Goal: Task Accomplishment & Management: Complete application form

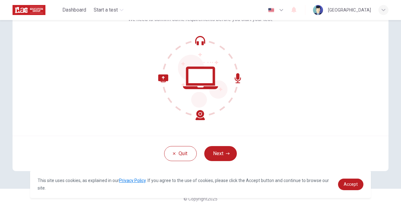
scroll to position [52, 0]
click at [226, 152] on icon "button" at bounding box center [228, 154] width 4 height 4
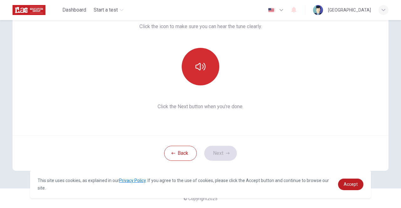
click at [197, 64] on icon "button" at bounding box center [200, 67] width 10 height 8
click at [203, 65] on icon "button" at bounding box center [200, 67] width 10 height 10
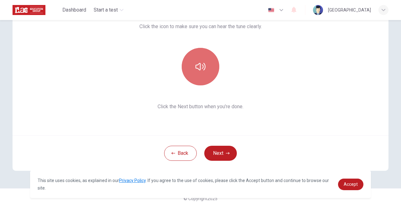
click at [204, 70] on button "button" at bounding box center [201, 67] width 38 height 38
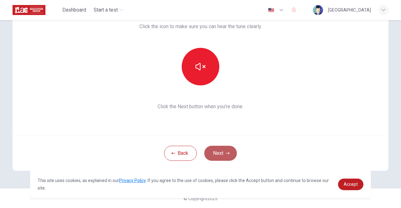
click at [221, 149] on button "Next" at bounding box center [220, 153] width 33 height 15
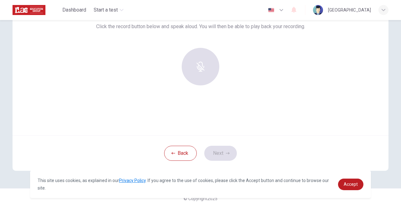
click at [200, 62] on div at bounding box center [201, 67] width 68 height 38
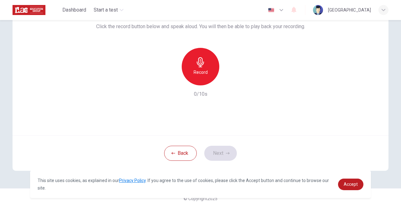
click at [197, 64] on icon "button" at bounding box center [200, 62] width 10 height 10
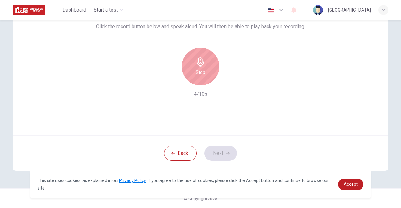
click at [205, 70] on div "Stop" at bounding box center [201, 67] width 38 height 38
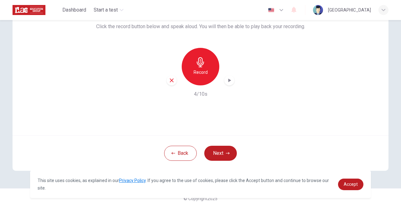
click at [202, 69] on h6 "Record" at bounding box center [201, 73] width 14 height 8
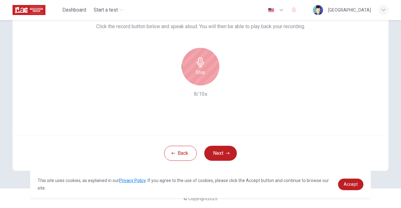
click at [192, 118] on div "Use this screen to make sure your microphone is working. Click the record butto…" at bounding box center [201, 60] width 376 height 150
click at [205, 61] on div "Stop" at bounding box center [201, 67] width 38 height 38
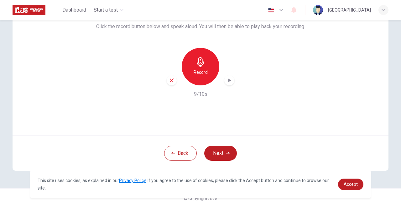
click at [167, 81] on div "button" at bounding box center [172, 80] width 10 height 10
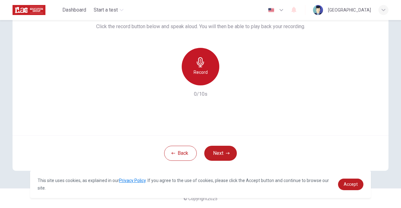
click at [198, 68] on div "Record" at bounding box center [201, 67] width 38 height 38
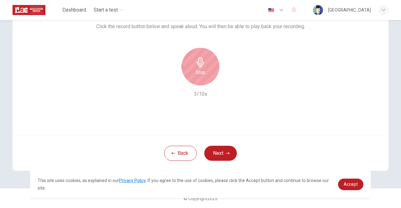
click at [198, 64] on icon "button" at bounding box center [200, 62] width 7 height 10
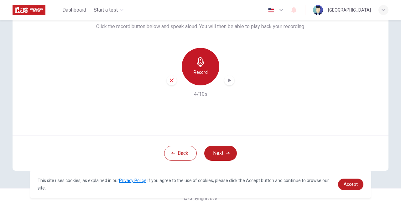
click at [200, 65] on icon "button" at bounding box center [200, 62] width 10 height 10
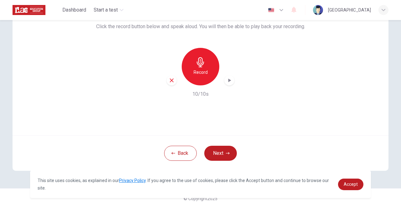
click at [195, 61] on icon "button" at bounding box center [200, 62] width 10 height 10
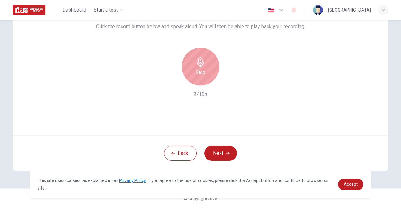
click at [201, 69] on h6 "Stop" at bounding box center [200, 73] width 9 height 8
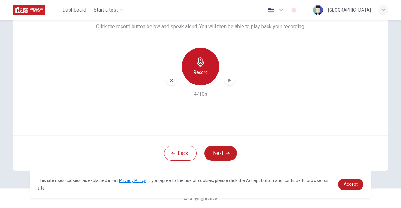
click at [200, 70] on h6 "Record" at bounding box center [201, 73] width 14 height 8
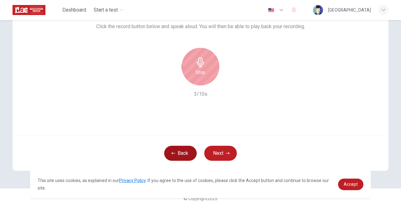
click at [180, 154] on button "Back" at bounding box center [180, 153] width 33 height 15
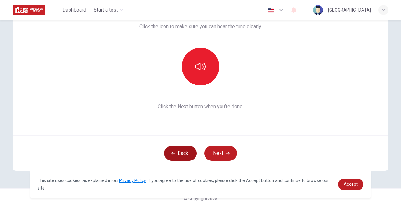
click at [180, 153] on button "Back" at bounding box center [180, 153] width 33 height 15
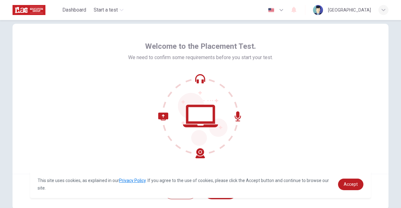
scroll to position [0, 0]
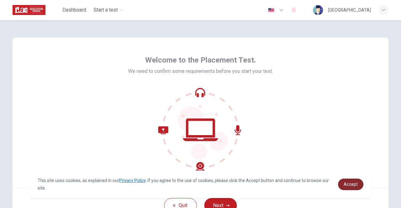
click at [350, 184] on span "Accept" at bounding box center [351, 184] width 14 height 5
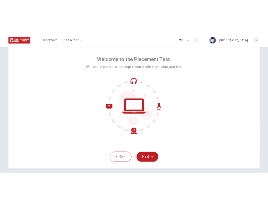
scroll to position [52, 0]
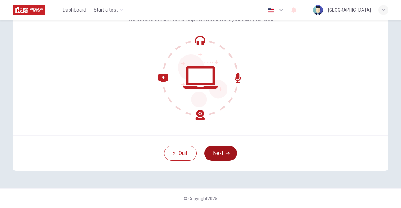
click at [220, 156] on button "Next" at bounding box center [220, 153] width 33 height 15
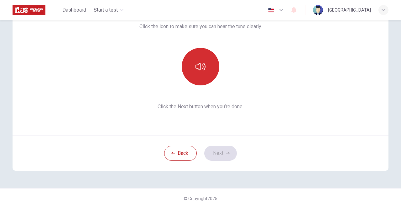
click at [197, 69] on icon "button" at bounding box center [200, 67] width 10 height 10
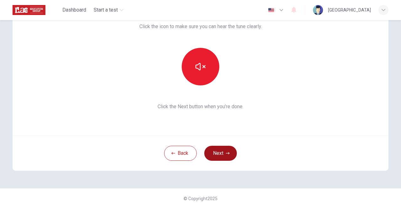
click at [217, 157] on button "Next" at bounding box center [220, 153] width 33 height 15
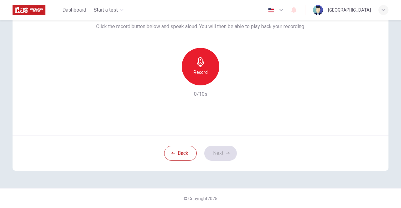
click at [202, 61] on icon "button" at bounding box center [200, 62] width 10 height 10
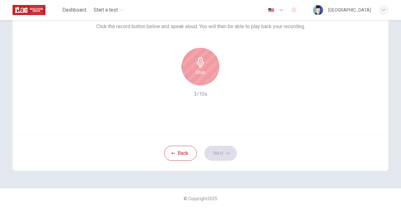
click at [208, 68] on div "Stop" at bounding box center [201, 67] width 38 height 38
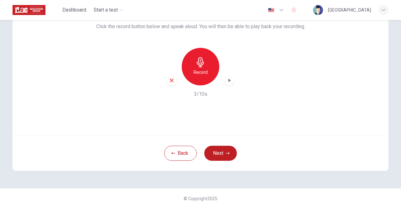
click at [205, 69] on h6 "Record" at bounding box center [201, 73] width 14 height 8
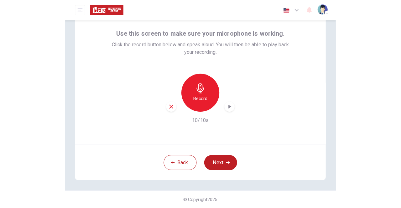
scroll to position [29, 0]
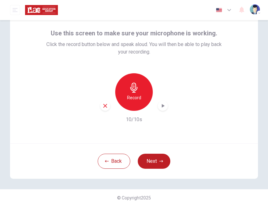
click at [133, 94] on h6 "Record" at bounding box center [134, 98] width 14 height 8
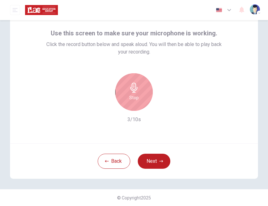
click at [137, 96] on div "Stop" at bounding box center [134, 92] width 38 height 38
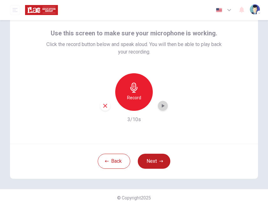
click at [160, 107] on icon "button" at bounding box center [163, 106] width 6 height 6
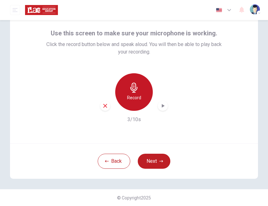
click at [138, 99] on h6 "Record" at bounding box center [134, 98] width 14 height 8
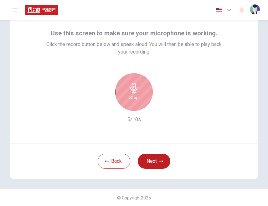
click at [136, 96] on h6 "Stop" at bounding box center [133, 98] width 9 height 8
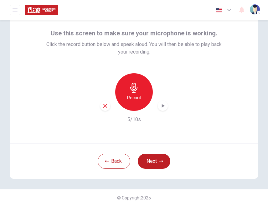
click at [158, 108] on div "button" at bounding box center [163, 106] width 10 height 10
click at [142, 144] on div "Back Next" at bounding box center [134, 160] width 248 height 35
click at [162, 108] on icon "button" at bounding box center [163, 106] width 6 height 6
click at [103, 108] on icon "button" at bounding box center [105, 106] width 6 height 6
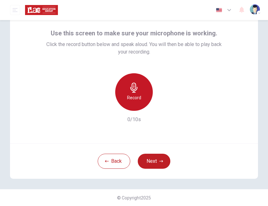
click at [135, 88] on icon "button" at bounding box center [134, 88] width 10 height 10
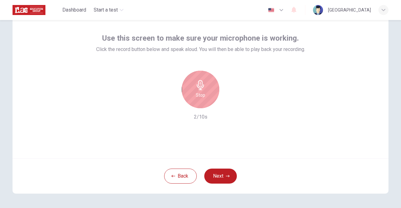
click at [205, 89] on div "Stop" at bounding box center [201, 90] width 38 height 38
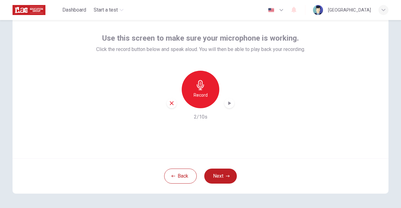
click at [230, 101] on icon "button" at bounding box center [229, 103] width 6 height 6
drag, startPoint x: 340, startPoint y: 65, endPoint x: 335, endPoint y: 77, distance: 13.6
click at [341, 65] on div "Use this screen to make sure your microphone is working. Click the record butto…" at bounding box center [201, 83] width 376 height 150
drag, startPoint x: 370, startPoint y: 106, endPoint x: 332, endPoint y: 92, distance: 40.9
click at [370, 106] on div "Use this screen to make sure your microphone is working. Click the record butto…" at bounding box center [201, 83] width 376 height 150
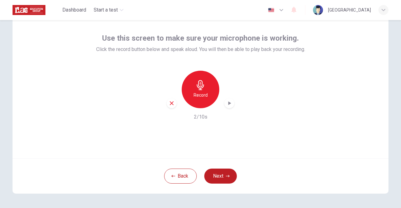
click at [205, 86] on div "Record" at bounding box center [201, 90] width 38 height 38
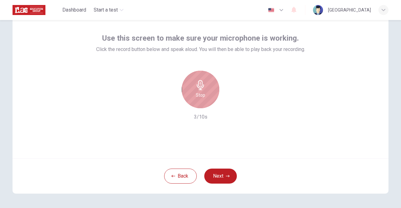
click at [195, 86] on icon "button" at bounding box center [200, 85] width 10 height 10
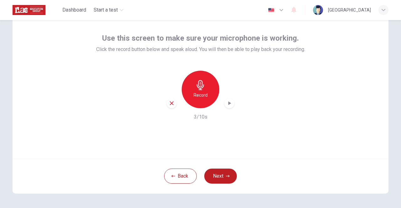
click at [230, 104] on icon "button" at bounding box center [229, 103] width 6 height 6
click at [204, 49] on span "Click the record button below and speak aloud. You will then be able to play ba…" at bounding box center [200, 50] width 209 height 8
click at [194, 94] on h6 "Record" at bounding box center [201, 95] width 14 height 8
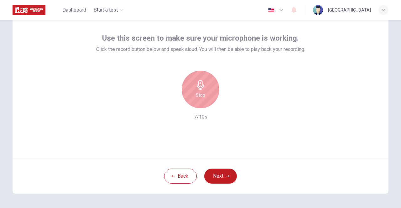
click at [205, 86] on div "Stop" at bounding box center [201, 90] width 38 height 38
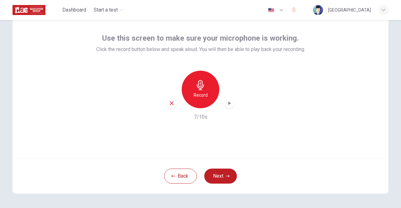
click at [232, 106] on div "Record" at bounding box center [201, 90] width 68 height 38
click at [230, 105] on icon "button" at bounding box center [229, 103] width 6 height 6
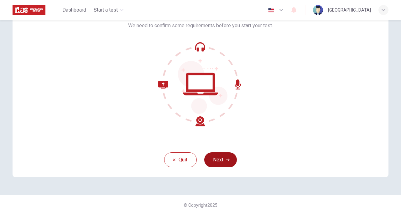
scroll to position [52, 0]
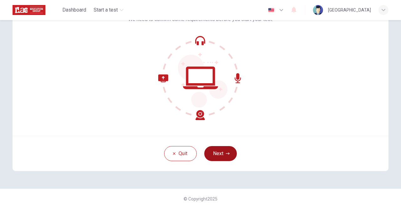
click at [222, 157] on button "Next" at bounding box center [220, 153] width 33 height 15
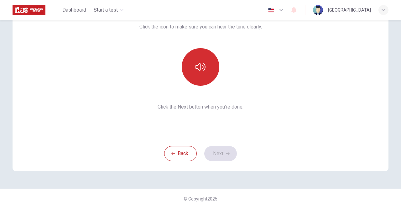
click at [204, 65] on button "button" at bounding box center [201, 67] width 38 height 38
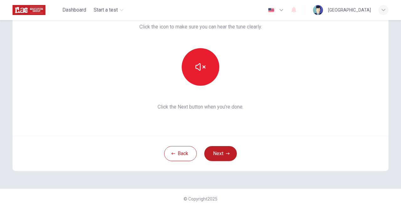
click at [254, 126] on div "This section requires audio. Click the icon to make sure you can hear the tune …" at bounding box center [201, 61] width 376 height 150
click at [229, 150] on button "Next" at bounding box center [220, 153] width 33 height 15
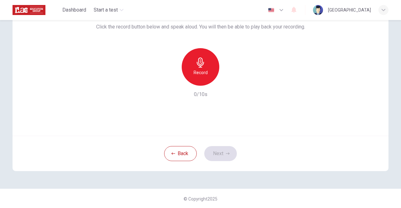
click at [210, 67] on div "Record" at bounding box center [201, 67] width 38 height 38
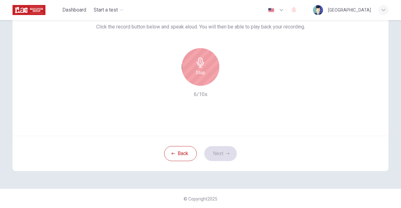
click at [197, 73] on h6 "Stop" at bounding box center [200, 73] width 9 height 8
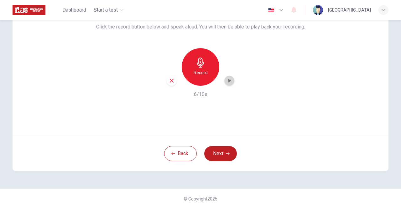
click at [224, 80] on div "button" at bounding box center [229, 81] width 10 height 10
click at [226, 80] on icon "button" at bounding box center [229, 81] width 6 height 6
click at [229, 81] on icon "button" at bounding box center [229, 81] width 6 height 6
click at [268, 133] on div "Use this screen to make sure your microphone is working. Click the record butto…" at bounding box center [201, 61] width 376 height 150
click at [216, 155] on button "Next" at bounding box center [220, 153] width 33 height 15
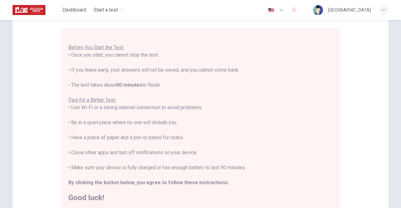
scroll to position [0, 0]
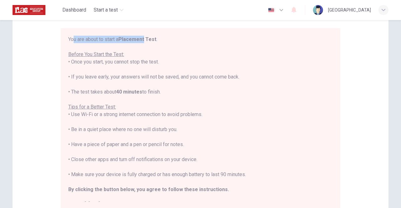
drag, startPoint x: 72, startPoint y: 39, endPoint x: 144, endPoint y: 41, distance: 72.7
click at [144, 41] on div "You are about to start a Placement Test . Before You Start the Test: • Once you…" at bounding box center [200, 122] width 264 height 173
click at [144, 41] on b "Placement Test" at bounding box center [137, 39] width 38 height 6
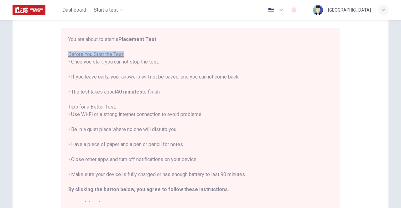
drag, startPoint x: 101, startPoint y: 54, endPoint x: 144, endPoint y: 54, distance: 43.5
click at [144, 54] on div "You are about to start a Placement Test . Before You Start the Test: • Once you…" at bounding box center [200, 122] width 264 height 173
drag, startPoint x: 142, startPoint y: 56, endPoint x: 145, endPoint y: 59, distance: 4.3
click at [142, 56] on div "You are about to start a Placement Test . Before You Start the Test: • Once you…" at bounding box center [200, 122] width 264 height 173
drag, startPoint x: 147, startPoint y: 60, endPoint x: 77, endPoint y: 64, distance: 69.6
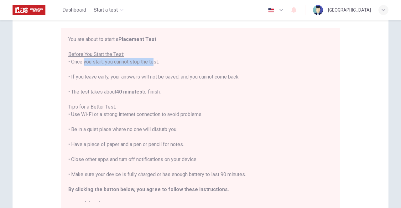
click at [77, 64] on div "You are about to start a Placement Test . Before You Start the Test: • Once you…" at bounding box center [200, 122] width 264 height 173
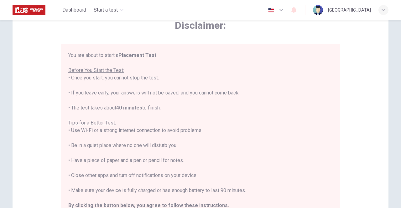
scroll to position [52, 0]
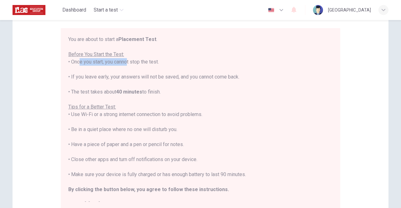
drag, startPoint x: 74, startPoint y: 62, endPoint x: 123, endPoint y: 64, distance: 49.2
click at [123, 64] on div "You are about to start a Placement Test . Before You Start the Test: • Once you…" at bounding box center [200, 122] width 264 height 173
drag, startPoint x: 135, startPoint y: 62, endPoint x: 159, endPoint y: 61, distance: 24.1
click at [158, 61] on div "You are about to start a Placement Test . Before You Start the Test: • Once you…" at bounding box center [200, 122] width 264 height 173
click at [159, 61] on div "You are about to start a Placement Test . Before You Start the Test: • Once you…" at bounding box center [200, 122] width 264 height 173
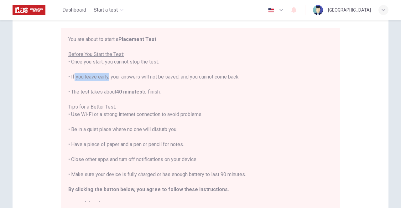
drag, startPoint x: 71, startPoint y: 75, endPoint x: 107, endPoint y: 78, distance: 36.2
click at [107, 78] on div "You are about to start a Placement Test . Before You Start the Test: • Once you…" at bounding box center [200, 122] width 264 height 173
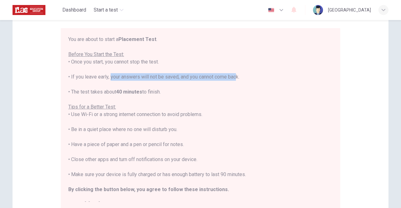
drag, startPoint x: 108, startPoint y: 77, endPoint x: 232, endPoint y: 79, distance: 124.7
click at [232, 79] on div "You are about to start a Placement Test . Before You Start the Test: • Once you…" at bounding box center [200, 122] width 264 height 173
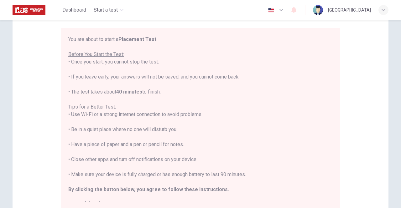
scroll to position [7, 0]
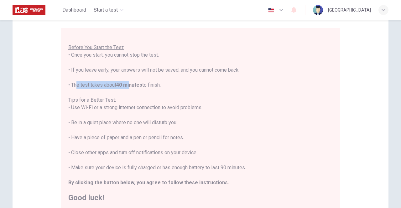
drag, startPoint x: 72, startPoint y: 83, endPoint x: 133, endPoint y: 84, distance: 61.4
click at [133, 84] on div "You are about to start a Placement Test . Before You Start the Test: • Once you…" at bounding box center [200, 115] width 264 height 173
click at [134, 84] on b "40 minutes" at bounding box center [129, 85] width 26 height 6
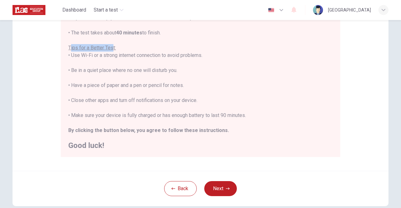
drag, startPoint x: 70, startPoint y: 47, endPoint x: 112, endPoint y: 49, distance: 41.7
click at [112, 49] on u "Tips for a Better Test:" at bounding box center [92, 48] width 48 height 6
click at [112, 50] on u "Tips for a Better Test:" at bounding box center [92, 48] width 48 height 6
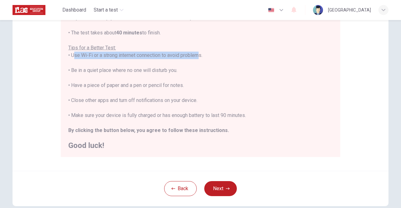
drag, startPoint x: 70, startPoint y: 56, endPoint x: 198, endPoint y: 56, distance: 128.4
click at [198, 56] on div "You are about to start a Placement Test . Before You Start the Test: • Once you…" at bounding box center [200, 63] width 264 height 173
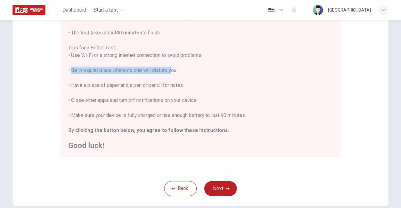
drag, startPoint x: 84, startPoint y: 71, endPoint x: 168, endPoint y: 68, distance: 84.0
click at [168, 68] on div "You are about to start a Placement Test . Before You Start the Test: • Once you…" at bounding box center [200, 63] width 264 height 173
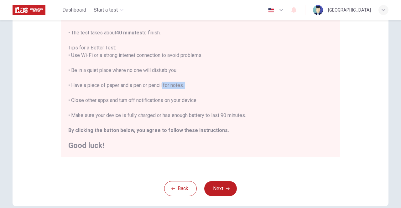
drag, startPoint x: 160, startPoint y: 87, endPoint x: 60, endPoint y: 91, distance: 100.0
click at [61, 91] on div "You are about to start a Placement Test . Before You Start the Test: • Once you…" at bounding box center [200, 66] width 279 height 181
click at [106, 93] on div "You are about to start a Placement Test . Before You Start the Test: • Once you…" at bounding box center [200, 63] width 264 height 173
click at [218, 189] on button "Next" at bounding box center [220, 188] width 33 height 15
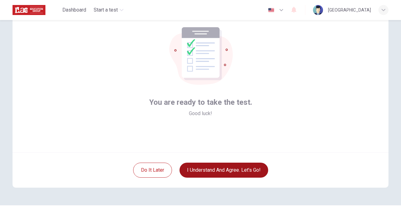
scroll to position [52, 0]
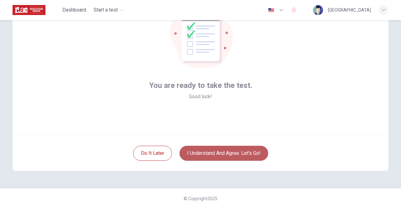
click at [222, 155] on button "I understand and agree. Let’s go!" at bounding box center [223, 153] width 89 height 15
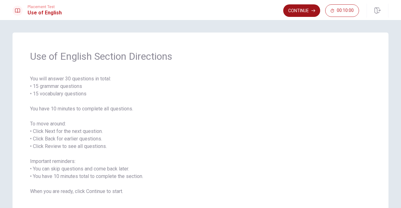
click at [300, 13] on button "Continue" at bounding box center [301, 10] width 37 height 13
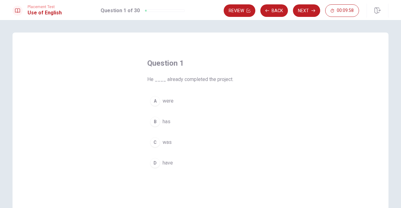
drag, startPoint x: 174, startPoint y: 79, endPoint x: 219, endPoint y: 77, distance: 44.8
click at [218, 78] on span "He ____ already completed the project." at bounding box center [200, 80] width 106 height 8
click at [219, 77] on span "He ____ already completed the project." at bounding box center [200, 80] width 106 height 8
click at [165, 142] on span "was" at bounding box center [167, 143] width 9 height 8
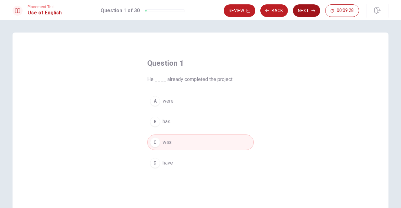
click at [308, 12] on button "Next" at bounding box center [306, 10] width 27 height 13
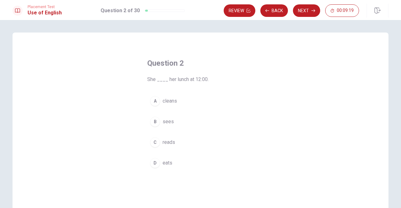
click at [166, 165] on span "eats" at bounding box center [168, 163] width 10 height 8
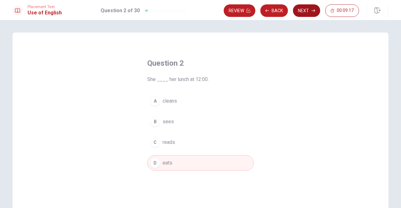
click at [305, 12] on button "Next" at bounding box center [306, 10] width 27 height 13
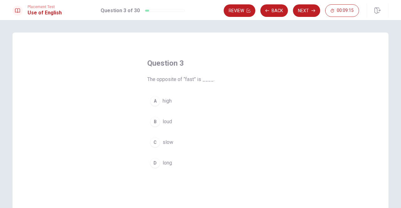
drag, startPoint x: 147, startPoint y: 81, endPoint x: 184, endPoint y: 79, distance: 36.4
click at [184, 79] on span "The opposite of “fast” is ____." at bounding box center [200, 80] width 106 height 8
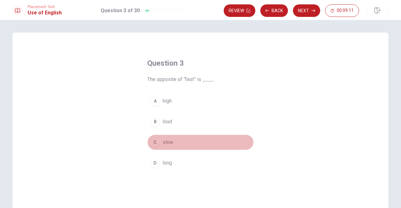
click at [169, 143] on span "slow" at bounding box center [168, 143] width 11 height 8
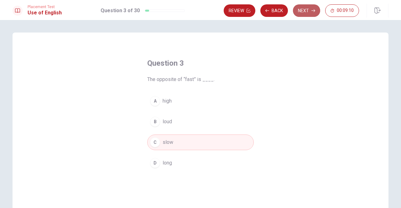
click at [306, 10] on button "Next" at bounding box center [306, 10] width 27 height 13
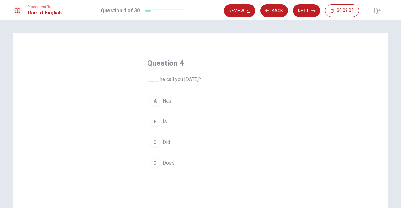
click at [163, 144] on span "Did" at bounding box center [167, 143] width 8 height 8
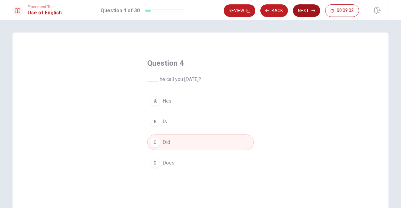
click at [309, 10] on button "Next" at bounding box center [306, 10] width 27 height 13
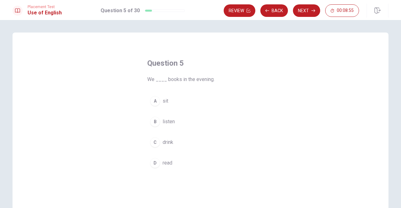
click at [166, 162] on span "read" at bounding box center [168, 163] width 10 height 8
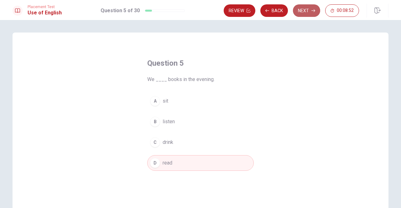
click at [305, 9] on button "Next" at bounding box center [306, 10] width 27 height 13
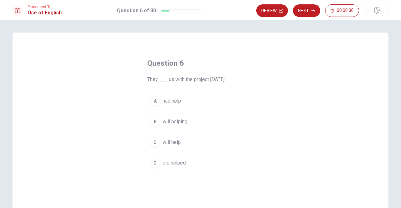
click at [173, 141] on span "will help" at bounding box center [172, 143] width 18 height 8
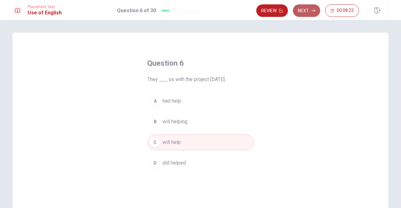
click at [304, 13] on button "Next" at bounding box center [306, 10] width 27 height 13
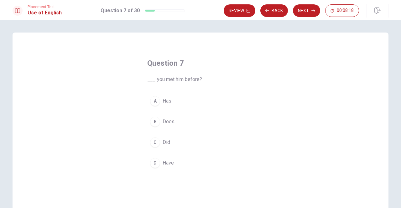
click at [166, 144] on span "Did" at bounding box center [167, 143] width 8 height 8
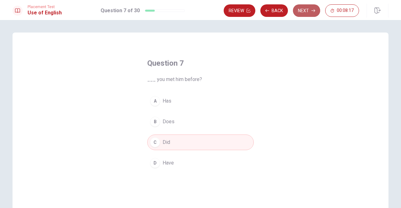
click at [307, 8] on button "Next" at bounding box center [306, 10] width 27 height 13
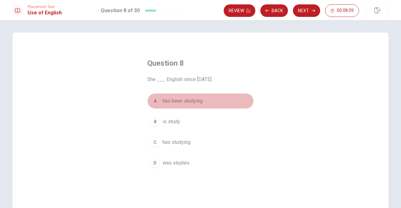
click at [198, 102] on span "has been studying" at bounding box center [183, 101] width 40 height 8
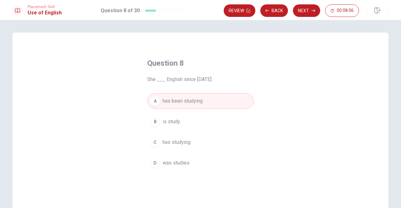
click at [309, 10] on button "Next" at bounding box center [306, 10] width 27 height 13
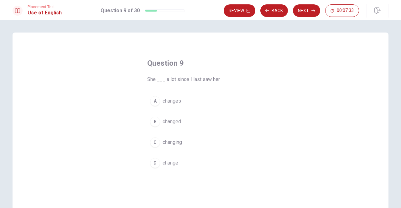
click at [176, 122] on span "changed" at bounding box center [172, 122] width 18 height 8
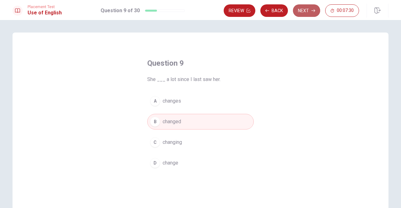
click at [311, 10] on icon "button" at bounding box center [313, 11] width 4 height 4
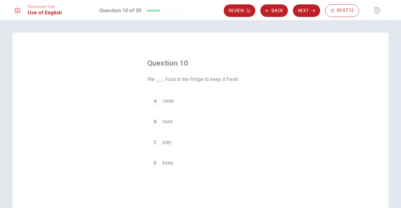
click at [168, 163] on span "keep" at bounding box center [168, 163] width 11 height 8
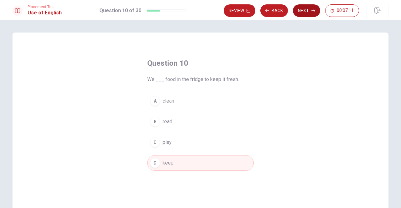
click at [304, 7] on button "Next" at bounding box center [306, 10] width 27 height 13
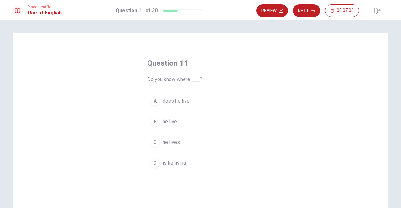
drag, startPoint x: 145, startPoint y: 81, endPoint x: 183, endPoint y: 80, distance: 37.9
click at [182, 80] on div "Question 11 Do you know where ___? A does he live B he live C he lives D is he …" at bounding box center [201, 114] width 132 height 133
click at [183, 80] on span "Do you know where ___?" at bounding box center [200, 80] width 106 height 8
click at [172, 141] on span "he lives" at bounding box center [171, 143] width 17 height 8
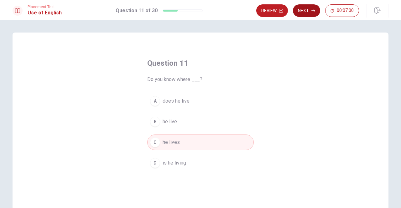
click at [311, 12] on button "Next" at bounding box center [306, 10] width 27 height 13
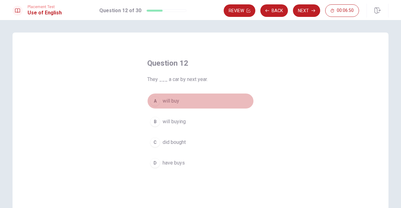
click at [167, 101] on span "will buy" at bounding box center [171, 101] width 17 height 8
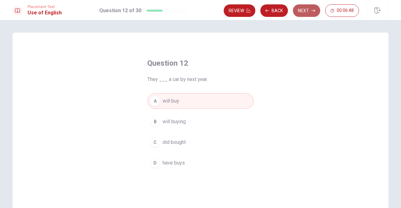
click at [314, 10] on icon "button" at bounding box center [313, 10] width 4 height 3
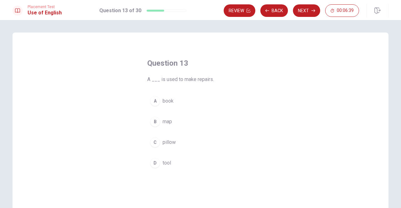
drag, startPoint x: 194, startPoint y: 80, endPoint x: 208, endPoint y: 80, distance: 13.8
click at [208, 80] on span "A ___ is used to make repairs." at bounding box center [200, 80] width 106 height 8
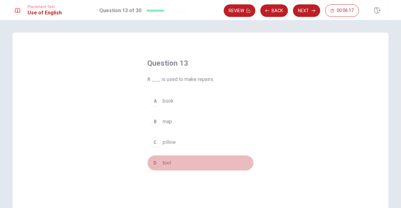
click at [163, 163] on span "tool" at bounding box center [167, 163] width 8 height 8
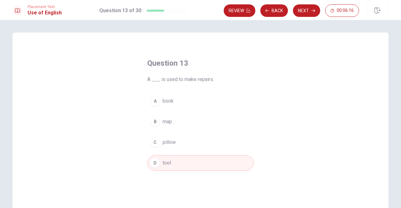
click at [304, 9] on button "Next" at bounding box center [306, 10] width 27 height 13
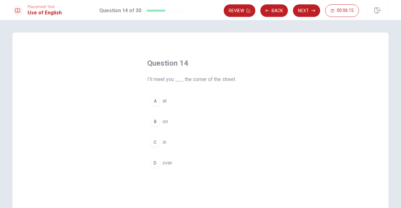
drag, startPoint x: 146, startPoint y: 81, endPoint x: 179, endPoint y: 80, distance: 33.2
click at [179, 80] on span "I’ll meet you ___ the corner of the street." at bounding box center [200, 80] width 106 height 8
click at [159, 103] on button "A at" at bounding box center [200, 101] width 106 height 16
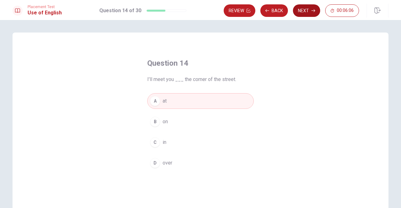
click at [302, 11] on button "Next" at bounding box center [306, 10] width 27 height 13
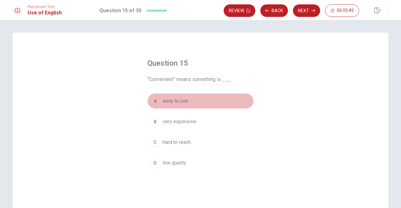
click at [180, 103] on span "easy to use" at bounding box center [176, 101] width 26 height 8
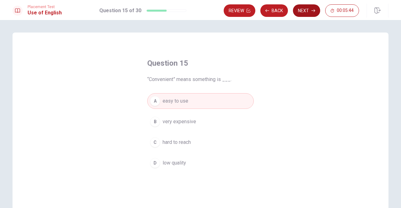
click at [310, 9] on button "Next" at bounding box center [306, 10] width 27 height 13
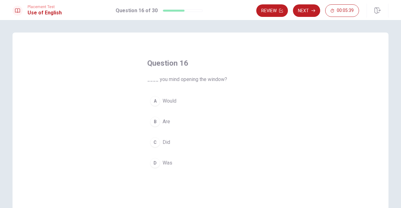
drag, startPoint x: 158, startPoint y: 80, endPoint x: 195, endPoint y: 80, distance: 36.3
click at [195, 80] on span "____ you mind opening the window?" at bounding box center [200, 80] width 106 height 8
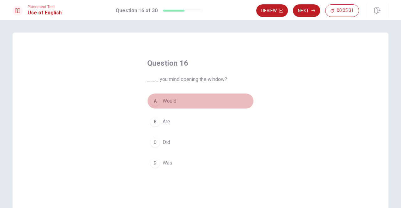
click at [169, 99] on span "Would" at bounding box center [170, 101] width 14 height 8
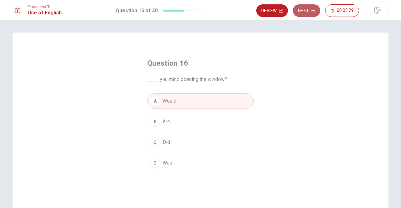
click at [314, 13] on button "Next" at bounding box center [306, 10] width 27 height 13
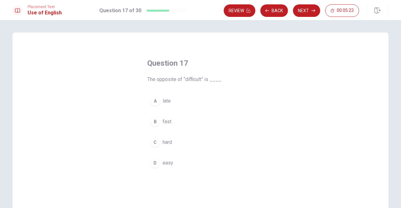
click at [168, 165] on span "easy" at bounding box center [168, 163] width 11 height 8
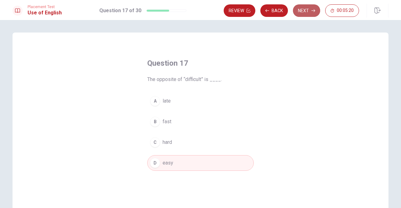
click at [306, 14] on button "Next" at bounding box center [306, 10] width 27 height 13
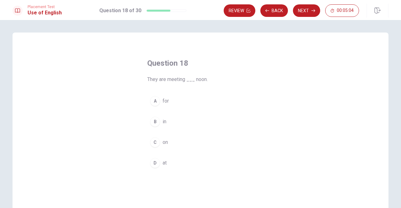
click at [165, 142] on span "on" at bounding box center [165, 143] width 5 height 8
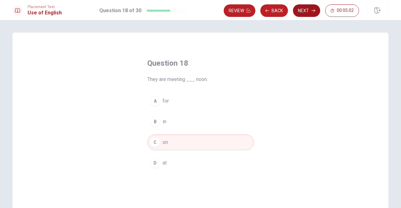
click at [308, 8] on button "Next" at bounding box center [306, 10] width 27 height 13
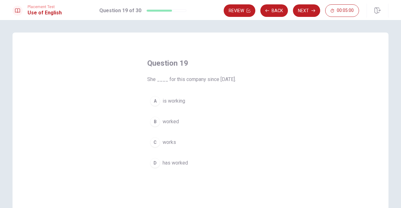
drag, startPoint x: 145, startPoint y: 81, endPoint x: 160, endPoint y: 80, distance: 15.4
click at [160, 80] on div "Question 19 She ____ for this company since [DATE]. A is working B worked C wor…" at bounding box center [201, 114] width 132 height 133
drag, startPoint x: 170, startPoint y: 82, endPoint x: 196, endPoint y: 82, distance: 26.0
click at [196, 82] on span "She ____ for this company since [DATE]." at bounding box center [200, 80] width 106 height 8
click at [173, 101] on span "is working" at bounding box center [174, 101] width 23 height 8
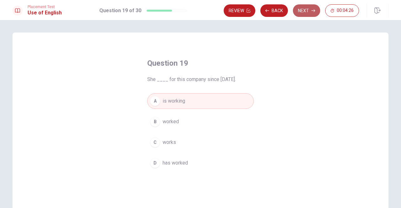
click at [309, 10] on button "Next" at bounding box center [306, 10] width 27 height 13
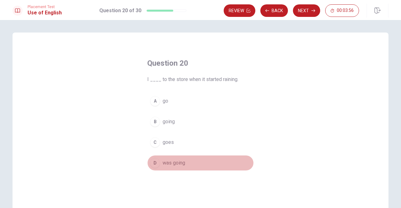
click at [173, 163] on span "was going" at bounding box center [174, 163] width 23 height 8
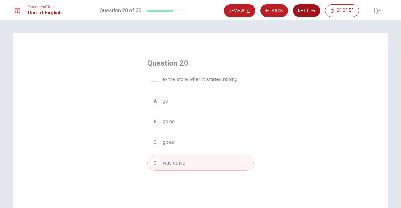
click at [311, 16] on button "Next" at bounding box center [306, 10] width 27 height 13
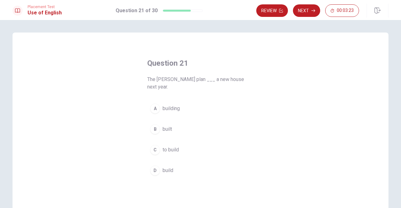
click at [165, 167] on span "build" at bounding box center [168, 171] width 11 height 8
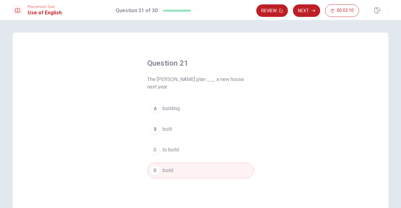
click at [174, 146] on span "to build" at bounding box center [171, 150] width 16 height 8
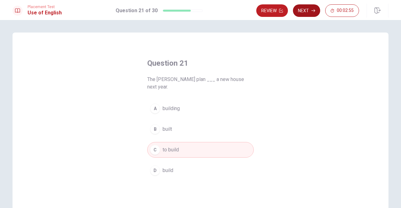
click at [314, 6] on button "Next" at bounding box center [306, 10] width 27 height 13
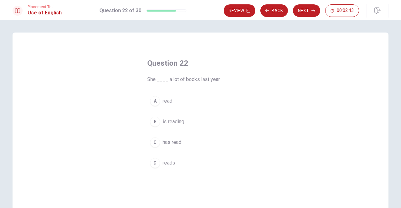
click at [170, 144] on span "has read" at bounding box center [172, 143] width 19 height 8
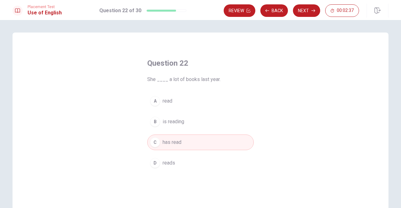
click at [185, 162] on button "D reads" at bounding box center [200, 163] width 106 height 16
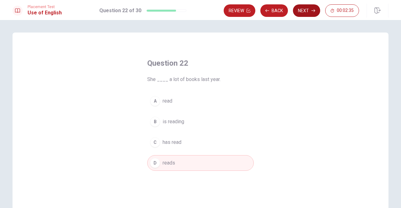
click at [307, 11] on button "Next" at bounding box center [306, 10] width 27 height 13
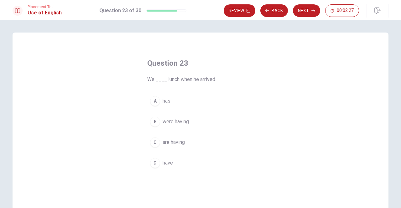
click at [178, 143] on span "are having" at bounding box center [174, 143] width 22 height 8
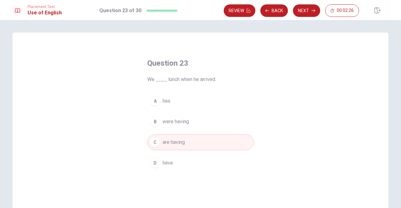
click at [166, 124] on span "were having" at bounding box center [176, 122] width 26 height 8
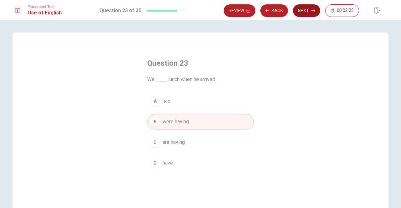
click at [316, 10] on button "Next" at bounding box center [306, 10] width 27 height 13
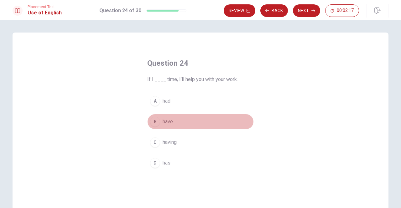
click at [166, 122] on span "have" at bounding box center [168, 122] width 10 height 8
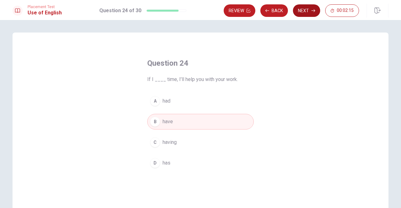
click at [310, 13] on button "Next" at bounding box center [306, 10] width 27 height 13
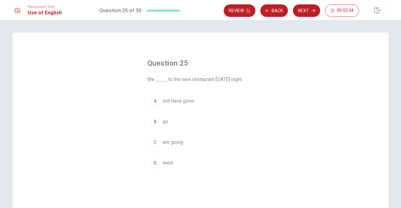
click at [176, 102] on span "will have gone" at bounding box center [178, 101] width 31 height 8
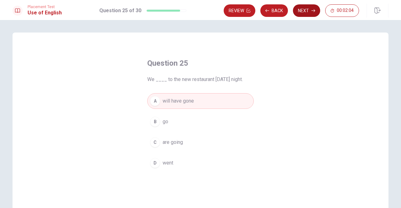
click at [309, 10] on button "Next" at bounding box center [306, 10] width 27 height 13
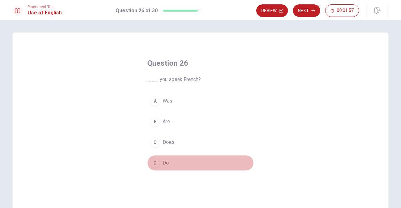
click at [163, 161] on span "Do" at bounding box center [166, 163] width 6 height 8
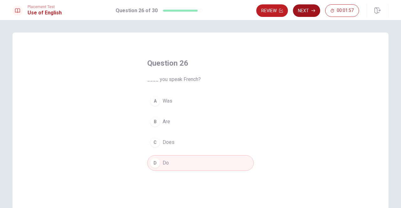
click at [309, 10] on button "Next" at bounding box center [306, 10] width 27 height 13
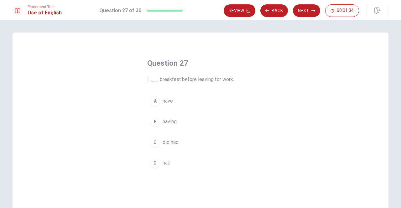
click at [163, 161] on span "had" at bounding box center [167, 163] width 8 height 8
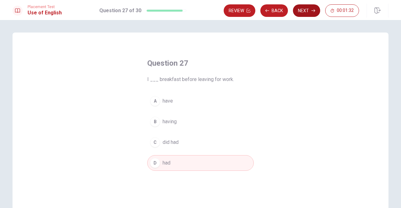
click at [308, 12] on button "Next" at bounding box center [306, 10] width 27 height 13
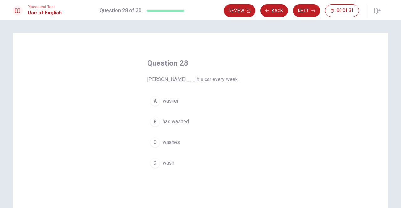
drag, startPoint x: 147, startPoint y: 80, endPoint x: 157, endPoint y: 80, distance: 10.6
click at [157, 80] on span "[PERSON_NAME] ___ his car every week." at bounding box center [200, 80] width 106 height 8
drag, startPoint x: 161, startPoint y: 79, endPoint x: 165, endPoint y: 79, distance: 4.1
click at [162, 79] on span "[PERSON_NAME] ___ his car every week." at bounding box center [200, 80] width 106 height 8
drag, startPoint x: 177, startPoint y: 80, endPoint x: 194, endPoint y: 79, distance: 16.6
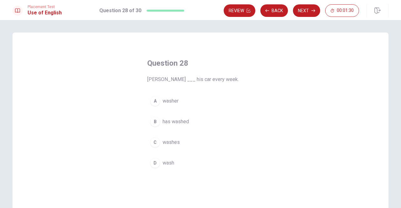
click at [193, 79] on span "[PERSON_NAME] ___ his car every week." at bounding box center [200, 80] width 106 height 8
click at [195, 80] on span "[PERSON_NAME] ___ his car every week." at bounding box center [200, 80] width 106 height 8
click at [173, 142] on span "washes" at bounding box center [171, 143] width 17 height 8
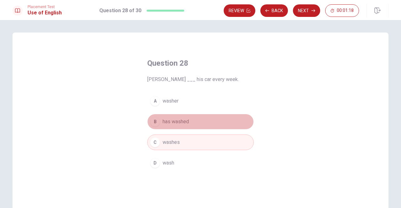
click at [172, 122] on span "has washed" at bounding box center [176, 122] width 26 height 8
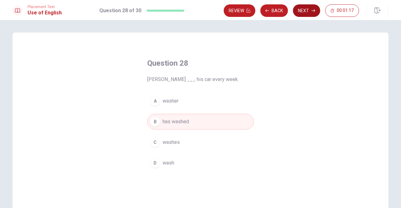
click at [304, 12] on button "Next" at bounding box center [306, 10] width 27 height 13
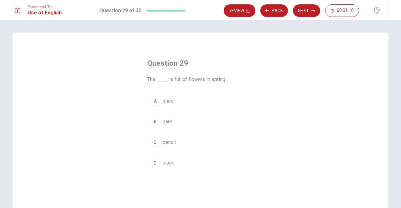
click at [169, 123] on span "park" at bounding box center [167, 122] width 9 height 8
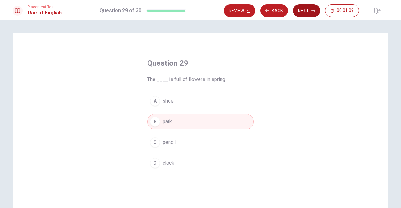
click at [304, 10] on button "Next" at bounding box center [306, 10] width 27 height 13
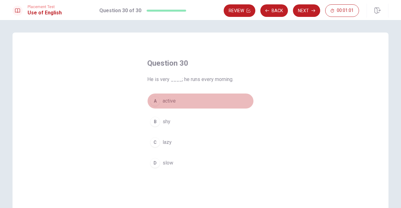
click at [170, 99] on span "active" at bounding box center [169, 101] width 13 height 8
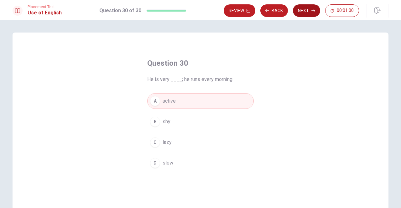
click at [303, 15] on button "Next" at bounding box center [306, 10] width 27 height 13
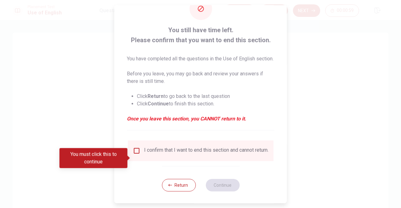
scroll to position [33, 0]
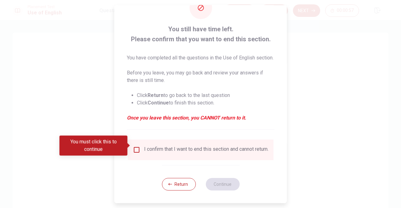
click at [133, 146] on input "You must click this to continue" at bounding box center [137, 150] width 8 height 8
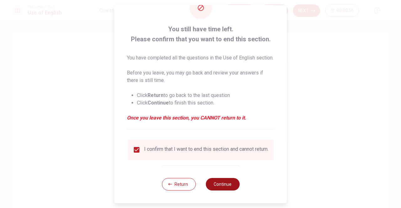
click at [226, 179] on button "Continue" at bounding box center [222, 184] width 34 height 13
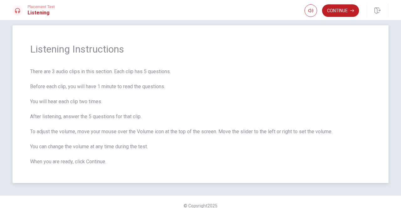
scroll to position [0, 0]
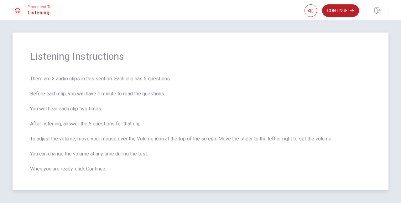
drag, startPoint x: 51, startPoint y: 79, endPoint x: 95, endPoint y: 80, distance: 43.5
click at [88, 80] on span "There are 3 audio clips in this section. Each clip has 5 questions. Before each…" at bounding box center [200, 124] width 341 height 98
drag, startPoint x: 124, startPoint y: 80, endPoint x: 147, endPoint y: 80, distance: 22.9
click at [147, 80] on span "There are 3 audio clips in this section. Each clip has 5 questions. Before each…" at bounding box center [200, 124] width 341 height 98
click at [173, 80] on span "There are 3 audio clips in this section. Each clip has 5 questions. Before each…" at bounding box center [200, 124] width 341 height 98
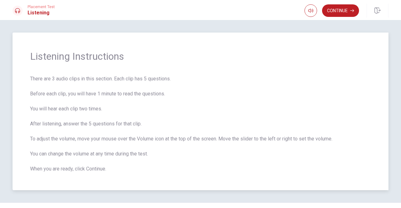
drag, startPoint x: 28, startPoint y: 96, endPoint x: 62, endPoint y: 95, distance: 34.5
click at [61, 95] on div "Listening Instructions There are 3 audio clips in this section. Each clip has 5…" at bounding box center [201, 112] width 376 height 158
click at [351, 7] on button "Continue" at bounding box center [340, 10] width 37 height 13
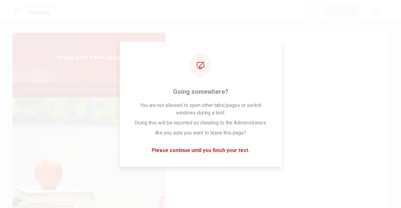
click at [232, 191] on div "Question 1 Does the brand offer a warranty? A Only for six months B Two years w…" at bounding box center [276, 113] width 223 height 160
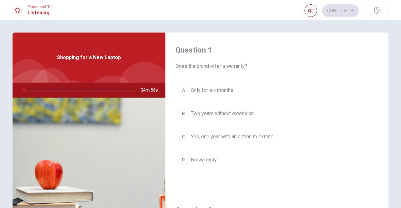
drag, startPoint x: 180, startPoint y: 65, endPoint x: 220, endPoint y: 68, distance: 40.2
click at [220, 68] on span "Does the brand offer a warranty?" at bounding box center [276, 67] width 203 height 8
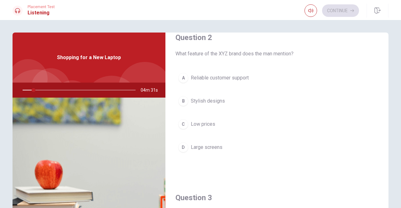
scroll to position [157, 0]
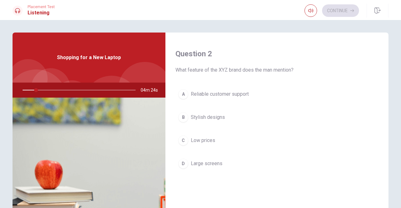
drag, startPoint x: 201, startPoint y: 70, endPoint x: 236, endPoint y: 69, distance: 34.8
click at [235, 69] on span "What feature of the XYZ brand does the man mention?" at bounding box center [276, 70] width 203 height 8
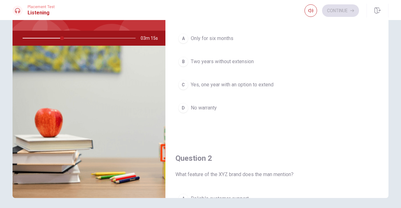
scroll to position [0, 0]
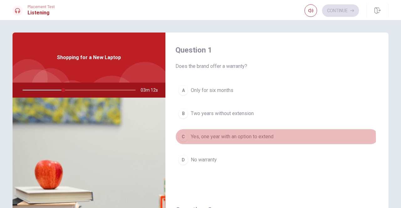
click at [228, 138] on span "Yes, one year with an option to extend" at bounding box center [232, 137] width 83 height 8
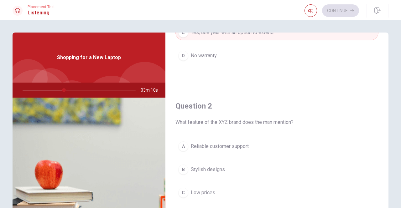
scroll to position [157, 0]
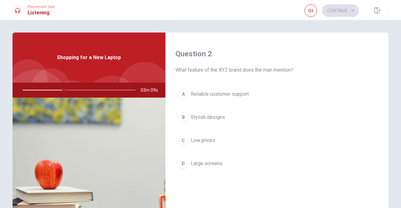
drag, startPoint x: 193, startPoint y: 70, endPoint x: 218, endPoint y: 69, distance: 25.1
click at [216, 69] on span "What feature of the XYZ brand does the man mention?" at bounding box center [276, 70] width 203 height 8
drag, startPoint x: 231, startPoint y: 69, endPoint x: 241, endPoint y: 69, distance: 9.1
click at [234, 69] on span "What feature of the XYZ brand does the man mention?" at bounding box center [276, 70] width 203 height 8
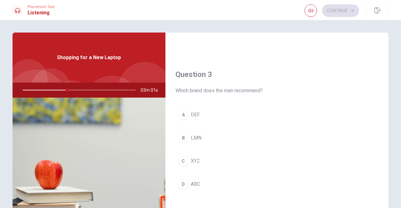
scroll to position [313, 0]
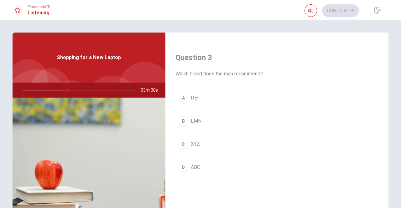
click at [191, 142] on span "XYZ" at bounding box center [195, 145] width 9 height 8
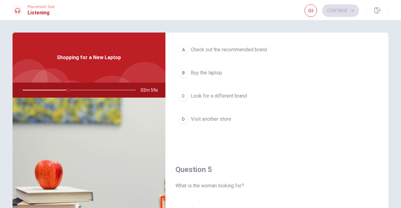
scroll to position [470, 0]
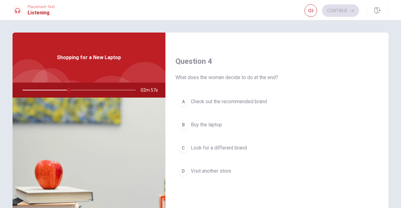
click at [208, 124] on span "Buy the laptop" at bounding box center [206, 125] width 31 height 8
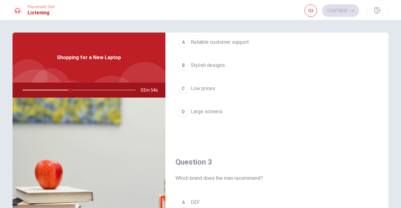
scroll to position [157, 0]
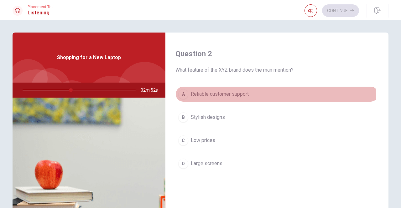
click at [217, 96] on span "Reliable customer support" at bounding box center [220, 95] width 58 height 8
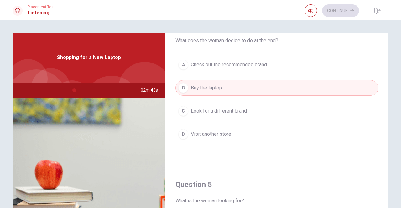
scroll to position [522, 0]
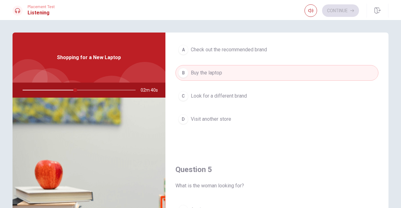
click at [217, 49] on span "Check out the recommended brand" at bounding box center [229, 50] width 76 height 8
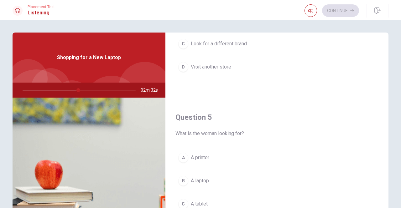
scroll to position [580, 0]
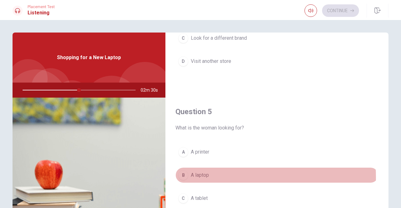
click at [200, 174] on span "A laptop" at bounding box center [200, 176] width 18 height 8
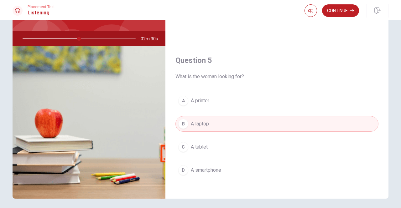
scroll to position [75, 0]
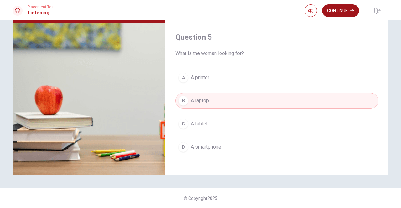
click at [334, 12] on button "Continue" at bounding box center [340, 10] width 37 height 13
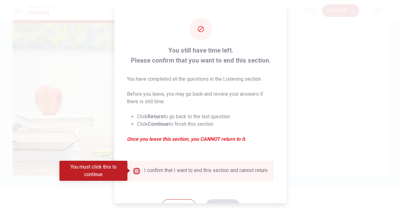
click at [138, 173] on input "You must click this to continue" at bounding box center [137, 171] width 8 height 8
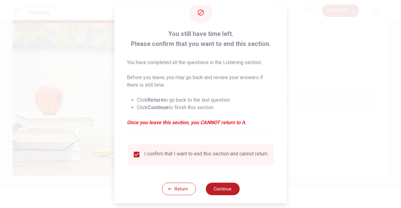
scroll to position [25, 0]
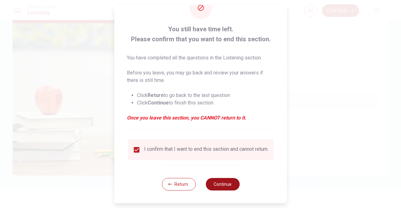
click at [222, 184] on button "Continue" at bounding box center [222, 184] width 34 height 13
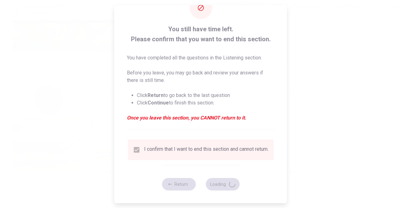
type input "52"
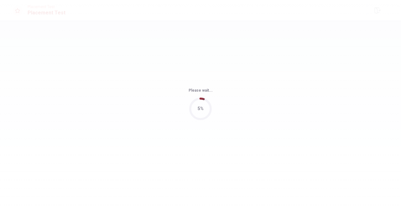
scroll to position [0, 0]
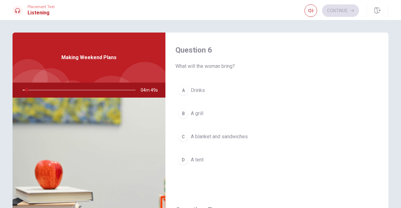
drag, startPoint x: 177, startPoint y: 67, endPoint x: 201, endPoint y: 65, distance: 24.5
click at [200, 65] on span "What will the woman bring?" at bounding box center [276, 67] width 203 height 8
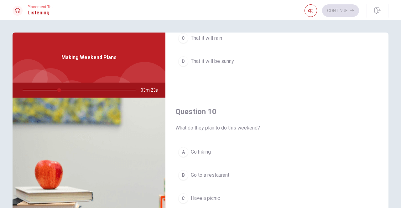
click at [209, 196] on span "Have a picnic" at bounding box center [205, 199] width 29 height 8
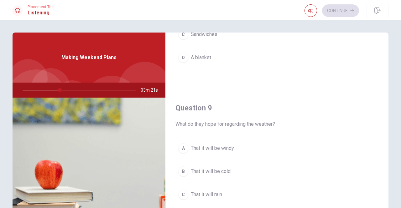
scroll to position [475, 0]
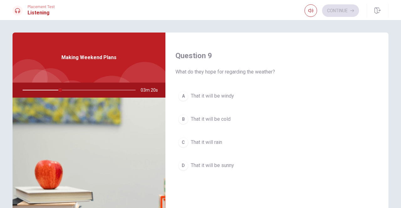
click at [223, 93] on span "That it will be windy" at bounding box center [212, 96] width 43 height 8
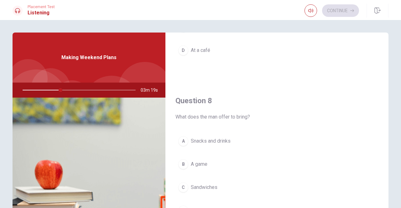
scroll to position [267, 0]
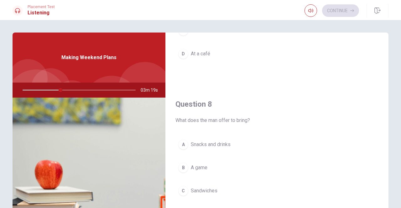
click at [223, 144] on span "Snacks and drinks" at bounding box center [211, 145] width 40 height 8
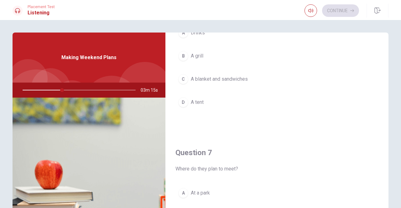
scroll to position [6, 0]
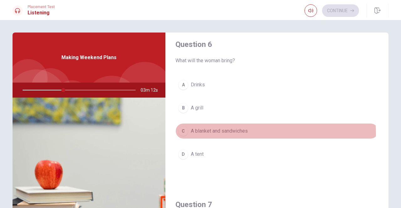
click at [216, 133] on span "A blanket and sandwiches" at bounding box center [219, 131] width 57 height 8
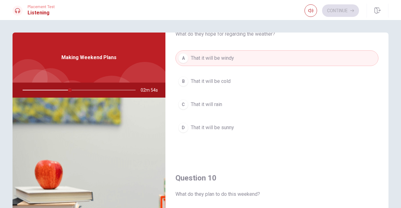
scroll to position [527, 0]
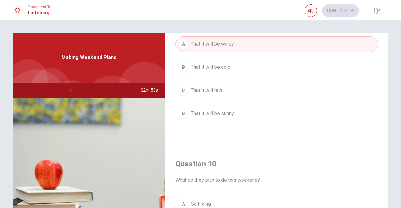
click at [232, 112] on span "That it will be sunny" at bounding box center [212, 114] width 43 height 8
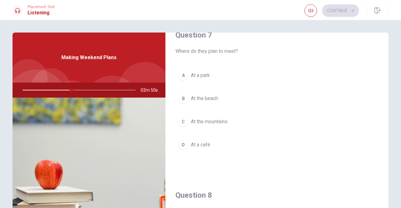
scroll to position [162, 0]
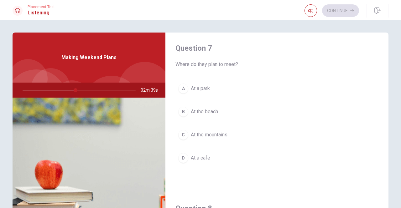
click at [207, 91] on span "At a park" at bounding box center [200, 89] width 19 height 8
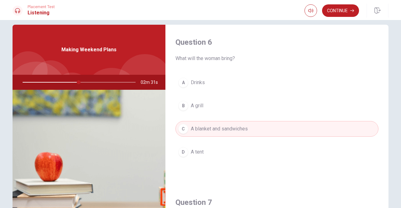
scroll to position [0, 0]
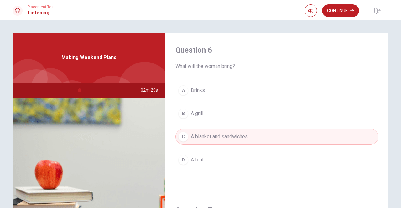
drag, startPoint x: 96, startPoint y: 89, endPoint x: 115, endPoint y: 90, distance: 19.8
click at [115, 90] on div at bounding box center [78, 90] width 126 height 15
click at [123, 89] on div at bounding box center [78, 90] width 126 height 15
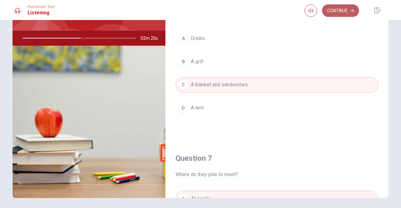
click at [347, 7] on button "Continue" at bounding box center [340, 10] width 37 height 13
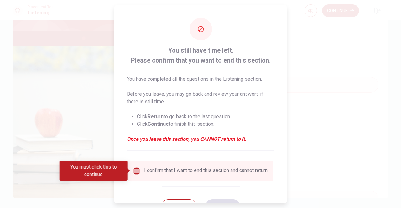
click at [133, 171] on input "You must click this to continue" at bounding box center [137, 171] width 8 height 8
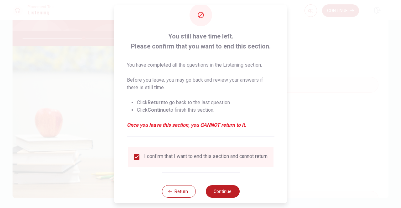
scroll to position [25, 0]
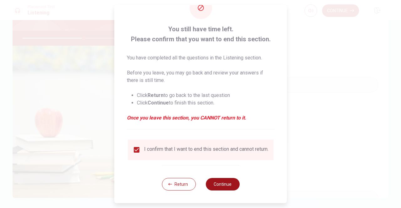
click at [220, 181] on button "Continue" at bounding box center [222, 184] width 34 height 13
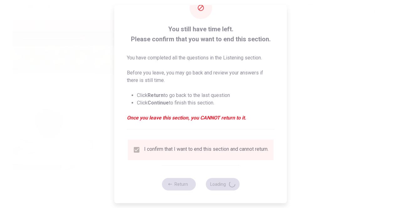
type input "55"
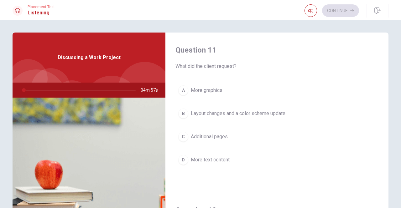
drag, startPoint x: 191, startPoint y: 67, endPoint x: 224, endPoint y: 66, distance: 33.2
click at [224, 66] on span "What did the client request?" at bounding box center [276, 67] width 203 height 8
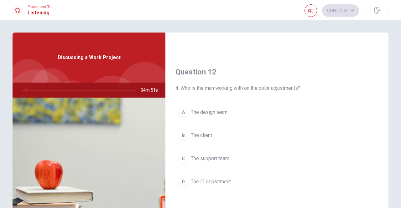
scroll to position [157, 0]
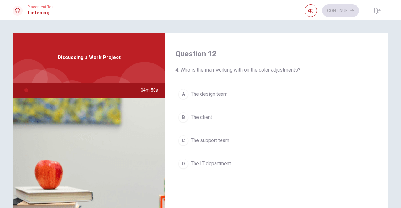
drag, startPoint x: 183, startPoint y: 72, endPoint x: 235, endPoint y: 70, distance: 51.7
click at [235, 70] on span "4. Who is the man working with on the color adjustments?" at bounding box center [276, 70] width 203 height 8
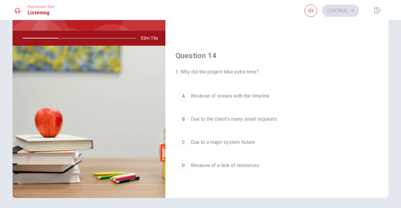
scroll to position [423, 0]
click at [250, 118] on span "Due to the client’s many small requests" at bounding box center [234, 120] width 86 height 8
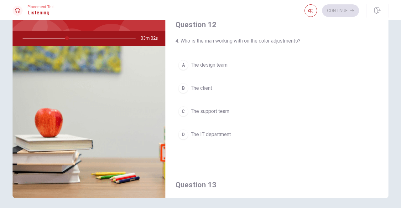
scroll to position [110, 0]
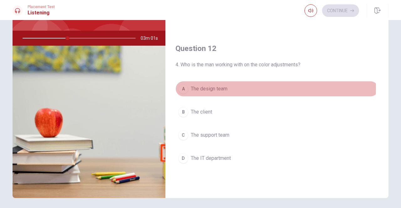
click at [226, 87] on span "The design team" at bounding box center [209, 89] width 37 height 8
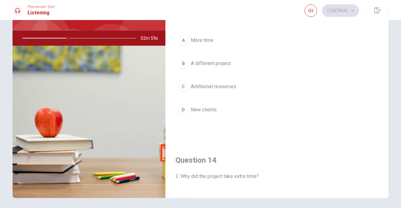
scroll to position [267, 0]
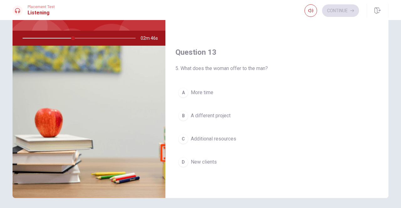
click at [229, 136] on span "Additional resources" at bounding box center [213, 139] width 45 height 8
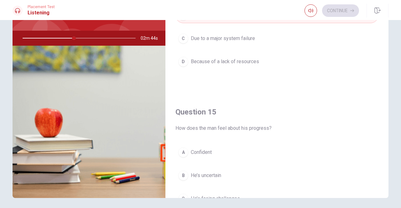
scroll to position [580, 0]
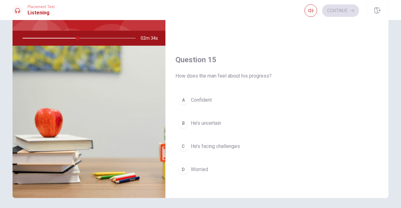
click at [223, 144] on span "He’s facing challenges" at bounding box center [215, 147] width 49 height 8
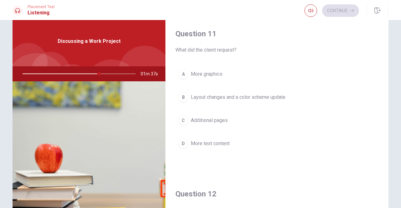
scroll to position [0, 0]
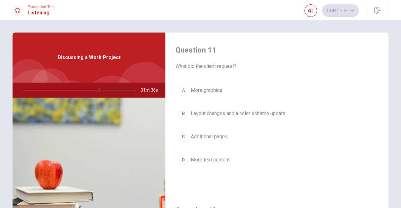
click at [240, 116] on span "Layout changes and a color scheme update" at bounding box center [238, 114] width 95 height 8
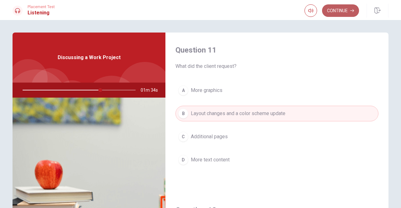
click at [340, 13] on button "Continue" at bounding box center [340, 10] width 37 height 13
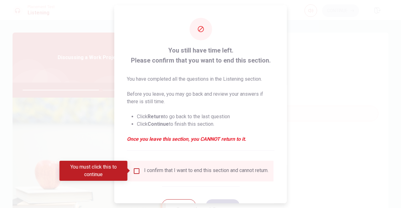
click at [169, 170] on div "I confirm that I want to end this section and cannot return." at bounding box center [206, 171] width 124 height 8
click at [137, 171] on input "You must click this to continue" at bounding box center [137, 171] width 8 height 8
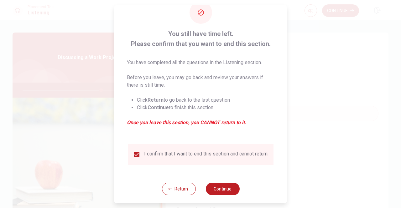
scroll to position [25, 0]
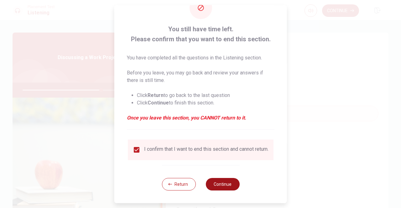
click at [226, 186] on button "Continue" at bounding box center [222, 184] width 34 height 13
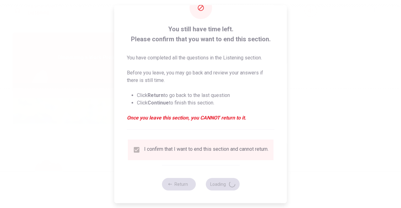
type input "70"
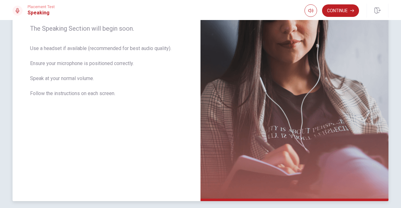
scroll to position [52, 0]
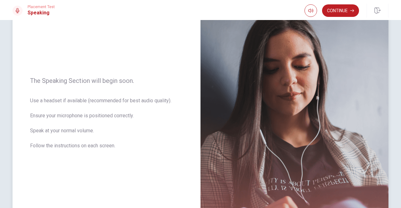
drag, startPoint x: 33, startPoint y: 101, endPoint x: 69, endPoint y: 102, distance: 36.3
click at [68, 102] on span "Use a headset if available (recommended for best audio quality). Ensure your mi…" at bounding box center [106, 127] width 153 height 60
click at [71, 102] on span "Use a headset if available (recommended for best audio quality). Ensure your mi…" at bounding box center [106, 127] width 153 height 60
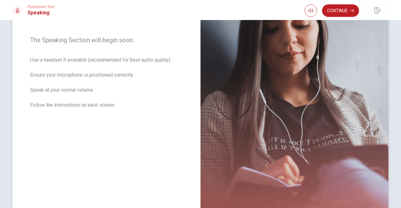
scroll to position [130, 0]
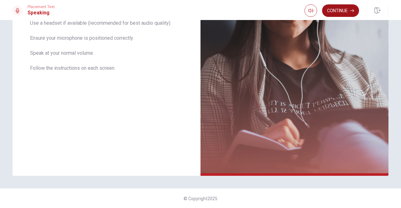
click at [341, 8] on button "Continue" at bounding box center [340, 10] width 37 height 13
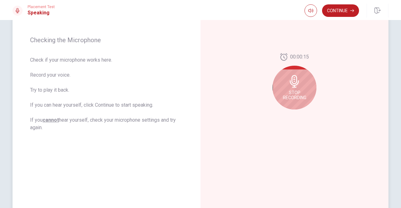
scroll to position [78, 0]
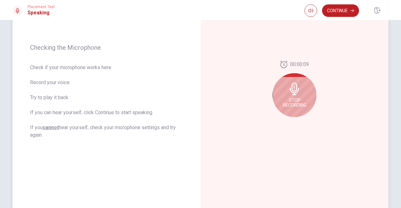
click at [292, 93] on icon at bounding box center [294, 89] width 9 height 13
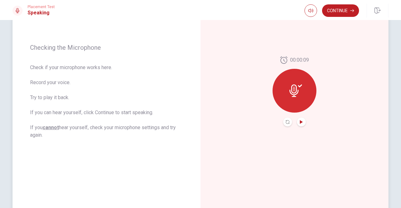
click at [300, 123] on icon "Play Audio" at bounding box center [301, 122] width 3 height 4
click at [298, 91] on icon at bounding box center [295, 91] width 13 height 13
click at [288, 123] on button "Record Again" at bounding box center [287, 122] width 9 height 9
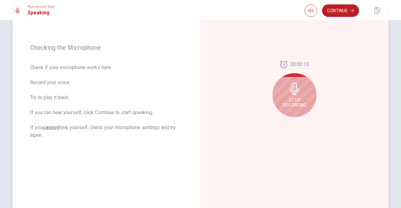
click at [299, 97] on div "Stop Recording" at bounding box center [294, 95] width 44 height 44
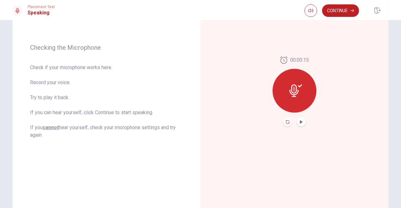
click at [288, 123] on icon "Record Again" at bounding box center [288, 122] width 4 height 4
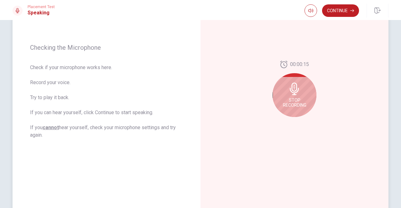
click at [295, 95] on icon at bounding box center [294, 89] width 9 height 13
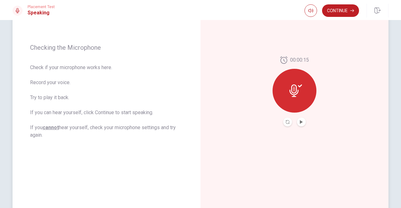
click at [283, 126] on div at bounding box center [294, 122] width 23 height 9
click at [283, 122] on button "Record Again" at bounding box center [287, 122] width 9 height 9
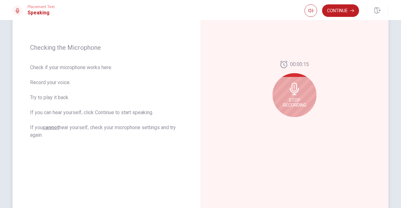
click at [288, 121] on div "00:00:15 Stop Recording" at bounding box center [294, 91] width 44 height 61
click at [301, 94] on div "Stop Recording" at bounding box center [294, 95] width 44 height 44
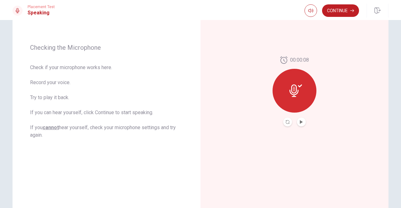
click at [302, 118] on button "Play Audio" at bounding box center [301, 122] width 9 height 9
click at [290, 123] on div at bounding box center [294, 122] width 23 height 9
click at [289, 122] on button "Record Again" at bounding box center [287, 122] width 9 height 9
click at [300, 123] on icon "Play Audio" at bounding box center [301, 122] width 3 height 4
click at [341, 11] on button "Continue" at bounding box center [340, 10] width 37 height 13
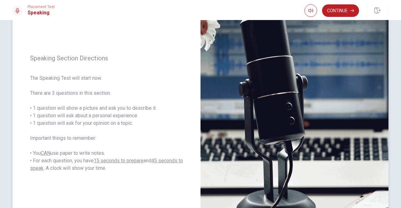
scroll to position [25, 0]
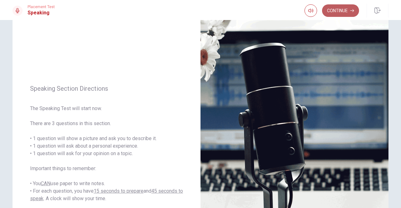
click at [350, 10] on icon "button" at bounding box center [352, 11] width 4 height 4
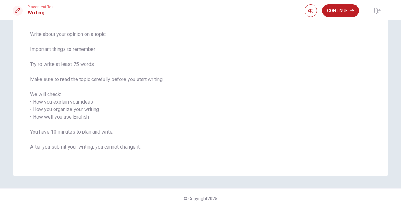
scroll to position [0, 0]
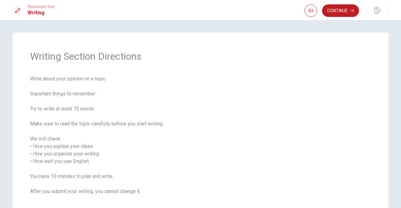
drag, startPoint x: 34, startPoint y: 78, endPoint x: 80, endPoint y: 77, distance: 45.7
click at [80, 77] on span "Write about your opinion on a topic. Important things to remember: Try to write…" at bounding box center [200, 139] width 341 height 128
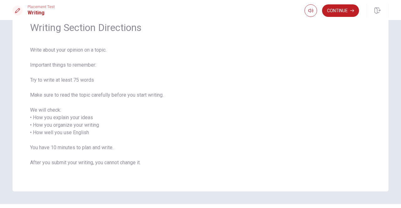
scroll to position [44, 0]
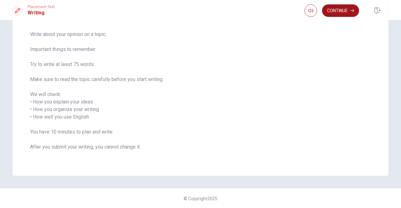
click at [339, 13] on button "Continue" at bounding box center [340, 10] width 37 height 13
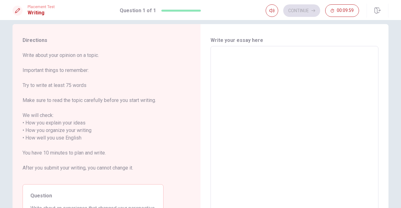
scroll to position [0, 0]
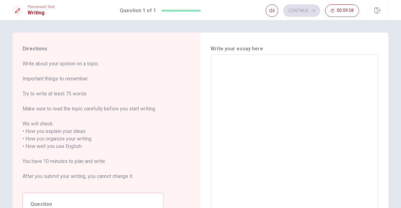
click at [230, 65] on textarea at bounding box center [294, 143] width 159 height 166
drag, startPoint x: 26, startPoint y: 64, endPoint x: 104, endPoint y: 61, distance: 78.3
click at [104, 61] on span "Write about your opinion on a topic. Important things to remember: Try to write…" at bounding box center [93, 124] width 141 height 128
click at [266, 92] on textarea at bounding box center [294, 143] width 159 height 166
type textarea "ㅈ"
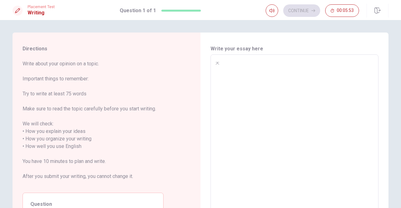
type textarea "x"
type textarea "w"
type textarea "x"
type textarea "W"
type textarea "x"
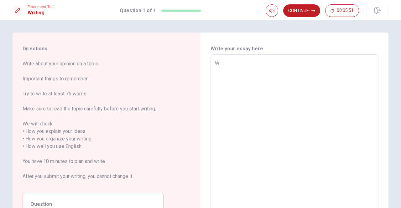
type textarea "Wh"
type textarea "x"
type textarea "Whe"
type textarea "x"
type textarea "When"
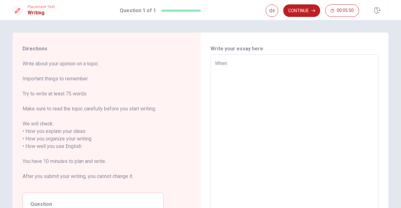
type textarea "x"
type textarea "When"
type textarea "x"
type textarea "When i"
type textarea "x"
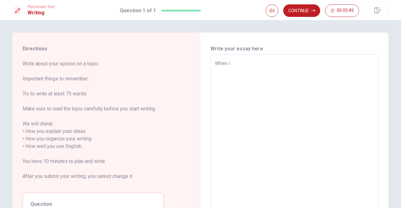
type textarea "When"
type textarea "x"
type textarea "When i"
type textarea "x"
type textarea "When"
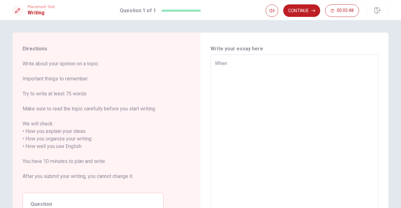
type textarea "x"
type textarea "When I"
type textarea "x"
type textarea "When I"
type textarea "x"
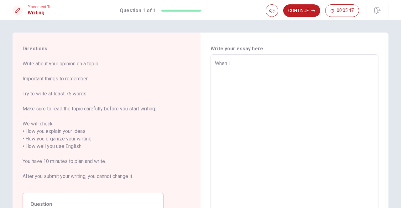
type textarea "When I w"
type textarea "x"
type textarea "When I wa"
type textarea "x"
type textarea "When I was"
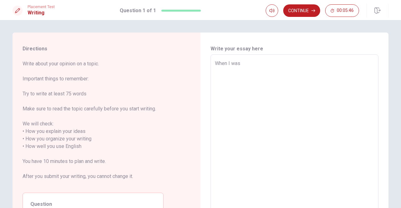
type textarea "x"
type textarea "When I was"
type textarea "x"
type textarea "When I was i"
type textarea "x"
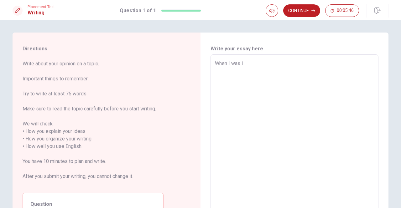
type textarea "When I was in"
type textarea "x"
type textarea "When I was inv"
type textarea "x"
type textarea "When I was in"
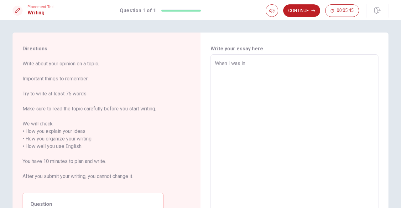
type textarea "x"
type textarea "When I was in"
type textarea "x"
type textarea "When I was in V"
type textarea "x"
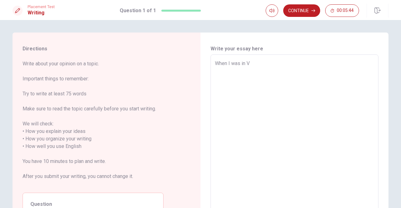
type textarea "When I was in [GEOGRAPHIC_DATA]"
type textarea "x"
type textarea "When I was in V"
type textarea "x"
type textarea "When I was in [GEOGRAPHIC_DATA]"
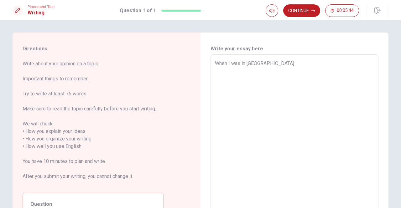
type textarea "x"
type textarea "When I was in Van"
type textarea "x"
type textarea "When I was in Vanc"
type textarea "x"
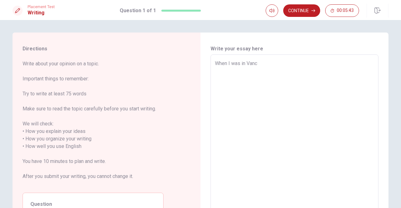
type textarea "When I was in Vanco"
type textarea "x"
type textarea "When I was in Vancou"
type textarea "x"
type textarea "When I was in Vancouv"
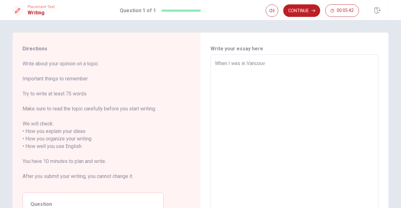
type textarea "x"
type textarea "When I was in Vancouvr"
type textarea "x"
type textarea "When I was in Vancouv"
type textarea "x"
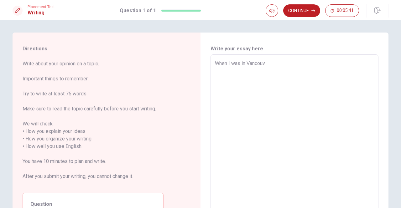
type textarea "When I was in Vancouve"
type textarea "x"
type textarea "When I was in [GEOGRAPHIC_DATA]"
type textarea "x"
type textarea "When I was in [GEOGRAPHIC_DATA]."
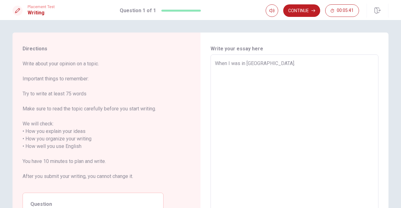
type textarea "x"
type textarea "When I was in [GEOGRAPHIC_DATA]"
type textarea "x"
type textarea "When I was in [GEOGRAPHIC_DATA],"
type textarea "x"
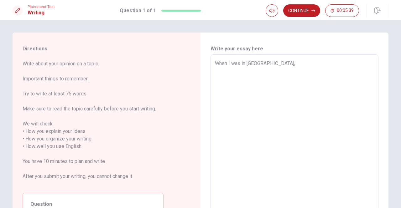
type textarea "When I was in [GEOGRAPHIC_DATA],"
type textarea "x"
type textarea "When I was in [GEOGRAPHIC_DATA], [GEOGRAPHIC_DATA]"
type textarea "x"
type textarea "When I was in [GEOGRAPHIC_DATA],"
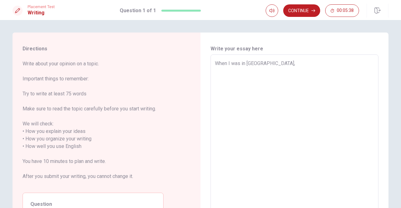
type textarea "x"
type textarea "When I was in [GEOGRAPHIC_DATA], I"
type textarea "x"
type textarea "When I was in [GEOGRAPHIC_DATA], I"
type textarea "x"
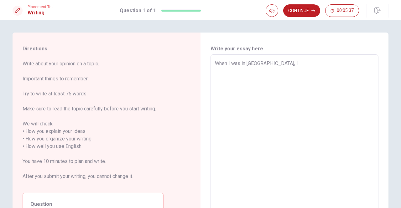
type textarea "When I was in [GEOGRAPHIC_DATA], I m"
type textarea "x"
type textarea "When I was in [GEOGRAPHIC_DATA], I me"
type textarea "x"
type textarea "When I was in [GEOGRAPHIC_DATA], I met"
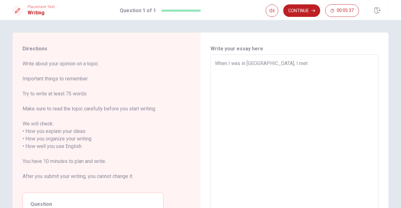
type textarea "x"
type textarea "When I was in [GEOGRAPHIC_DATA], I met"
type textarea "x"
type textarea "When I was in [GEOGRAPHIC_DATA], I met m"
type textarea "x"
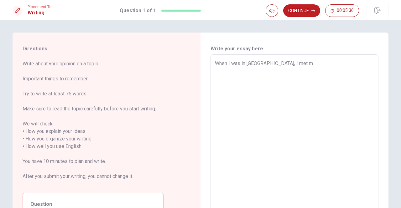
type textarea "When I was in [GEOGRAPHIC_DATA], I met ma"
type textarea "x"
type textarea "When I was in [GEOGRAPHIC_DATA], I met man"
type textarea "x"
type textarea "When I was in [GEOGRAPHIC_DATA], I met mant"
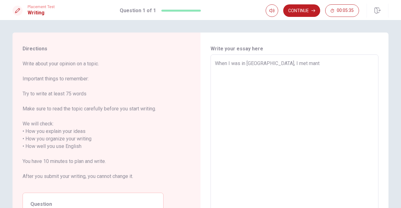
type textarea "x"
type textarea "When I was in [GEOGRAPHIC_DATA], I met mant"
type textarea "x"
type textarea "When I was in [GEOGRAPHIC_DATA], I met mant"
type textarea "x"
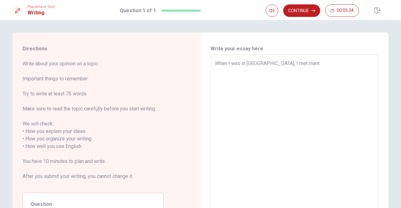
type textarea "When I was in [GEOGRAPHIC_DATA], I met [PERSON_NAME]"
type textarea "x"
type textarea "When I was in [GEOGRAPHIC_DATA], I met [PERSON_NAME]"
type textarea "x"
type textarea "When I was in [GEOGRAPHIC_DATA], I met [PERSON_NAME] p"
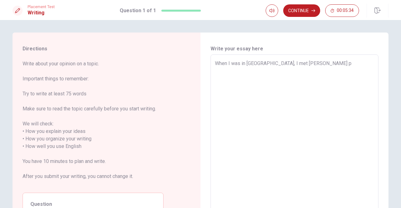
type textarea "x"
type textarea "When I was in [GEOGRAPHIC_DATA], I met [PERSON_NAME]"
type textarea "x"
type textarea "When I was in [GEOGRAPHIC_DATA], I met [PERSON_NAME] p"
type textarea "x"
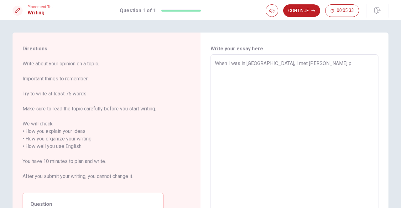
type textarea "When I was in [GEOGRAPHIC_DATA], I met [PERSON_NAME]"
type textarea "x"
type textarea "When I was in [GEOGRAPHIC_DATA], I met [PERSON_NAME]"
type textarea "x"
type textarea "When I was in [GEOGRAPHIC_DATA], I met mant"
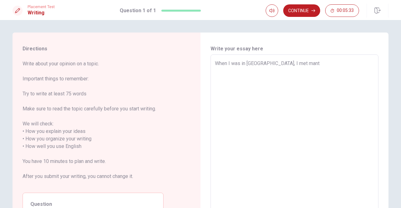
type textarea "x"
type textarea "When I was in [GEOGRAPHIC_DATA], I met man"
type textarea "x"
type textarea "When I was in [GEOGRAPHIC_DATA], I met many"
type textarea "x"
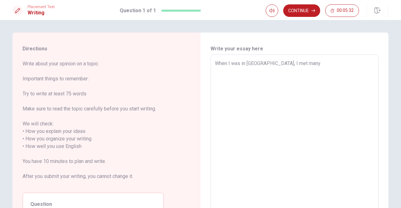
type textarea "When I was in [GEOGRAPHIC_DATA], I met many"
type textarea "x"
type textarea "When I was in [GEOGRAPHIC_DATA], I met many p"
type textarea "x"
type textarea "When I was in [GEOGRAPHIC_DATA], I met many pe"
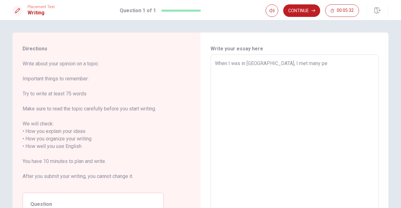
type textarea "x"
type textarea "When I was in [GEOGRAPHIC_DATA], I met many peo"
type textarea "x"
type textarea "When I was in [GEOGRAPHIC_DATA], I met many peop"
type textarea "x"
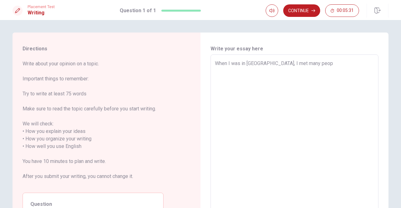
type textarea "When I was in [GEOGRAPHIC_DATA], I met many peopl"
type textarea "x"
type textarea "When I was in [GEOGRAPHIC_DATA], I met many people"
type textarea "x"
type textarea "When I was in [GEOGRAPHIC_DATA], I met many people."
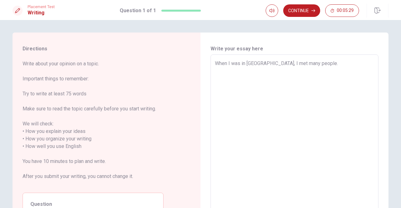
type textarea "x"
type textarea "When I was in [GEOGRAPHIC_DATA], I met many people."
type textarea "x"
type textarea "When I was in [GEOGRAPHIC_DATA], I met many people. I"
type textarea "x"
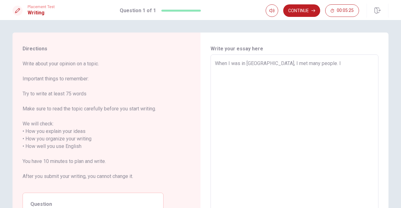
type textarea "When I was in [GEOGRAPHIC_DATA], I met many people. I"
type textarea "x"
type textarea "When I was in [GEOGRAPHIC_DATA], I met many people. I m"
type textarea "x"
type textarea "When I was in [GEOGRAPHIC_DATA], I met many people. I me"
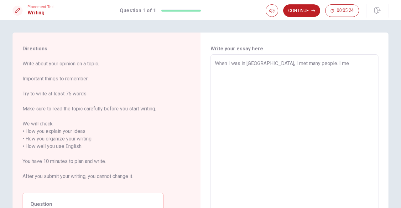
type textarea "x"
type textarea "When I was in [GEOGRAPHIC_DATA], I met many people. I met"
type textarea "x"
type textarea "When I was in [GEOGRAPHIC_DATA], I met many people. I met"
type textarea "x"
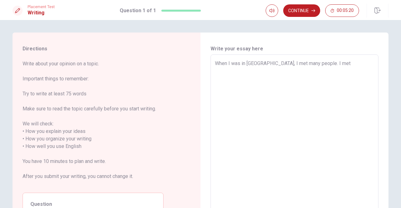
type textarea "When I was in [GEOGRAPHIC_DATA], I met many people. I met m"
type textarea "x"
type textarea "When I was in [GEOGRAPHIC_DATA], I met many people. I met my"
type textarea "x"
type textarea "When I was in [GEOGRAPHIC_DATA], I met many people. I met my"
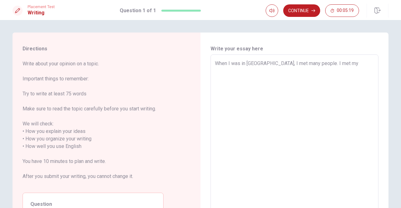
type textarea "x"
type textarea "When I was in [GEOGRAPHIC_DATA], I met many people. I met my r"
type textarea "x"
type textarea "When I was in [GEOGRAPHIC_DATA], I met many people. I met my ro"
type textarea "x"
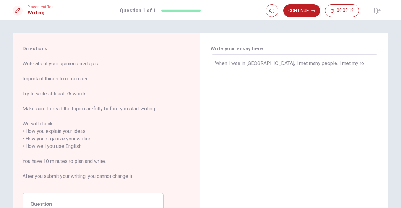
type textarea "When I was in [GEOGRAPHIC_DATA], I met many people. I met my roo"
type textarea "x"
type textarea "When I was in [GEOGRAPHIC_DATA], I met many people. I met my room"
type textarea "x"
type textarea "When I was in [GEOGRAPHIC_DATA], I met many people. I met my roomm"
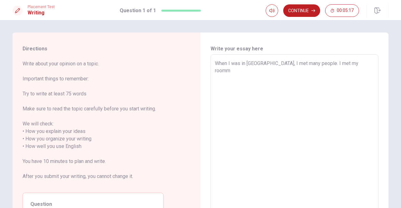
type textarea "x"
type textarea "When I was in [GEOGRAPHIC_DATA], I met many people. I met my roomma"
type textarea "x"
type textarea "When I was in [GEOGRAPHIC_DATA], I met many people. I met my roommat"
type textarea "x"
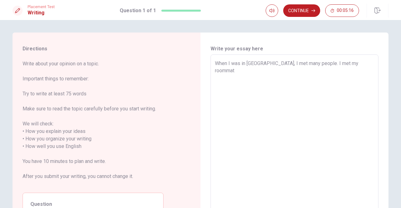
type textarea "When I was in [GEOGRAPHIC_DATA], I met many people. I met my roommate"
type textarea "x"
type textarea "When I was in [GEOGRAPHIC_DATA], I met many people. I met my roommates"
type textarea "x"
type textarea "When I was in [GEOGRAPHIC_DATA], I met many people. I met my roommate"
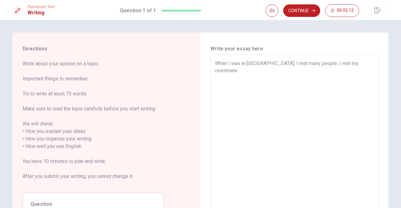
type textarea "x"
type textarea "When I was in [GEOGRAPHIC_DATA], I met many people. I met my roommates"
type textarea "x"
type textarea "When I was in [GEOGRAPHIC_DATA], I met many people. I met my roommates."
type textarea "x"
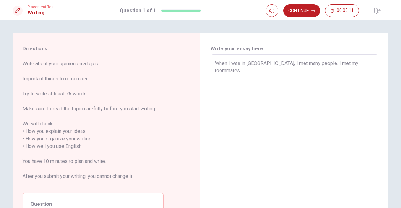
type textarea "When I was in [GEOGRAPHIC_DATA], I met many people. I met my roommates."
type textarea "x"
type textarea "When I was in [GEOGRAPHIC_DATA], I met many people. I met my roommates. O"
type textarea "x"
type textarea "When I was in [GEOGRAPHIC_DATA], I met many people. I met my roommates. On"
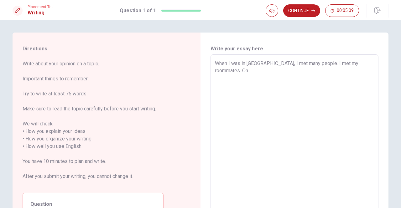
type textarea "x"
type textarea "When I was in [GEOGRAPHIC_DATA], I met many people. I met my roommates. One"
type textarea "x"
type textarea "When I was in [GEOGRAPHIC_DATA], I met many people. I met my roommates. One"
type textarea "x"
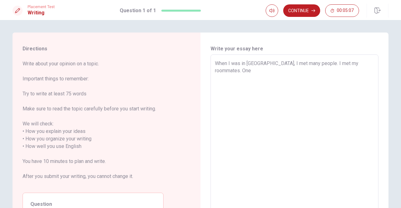
type textarea "When I was in [GEOGRAPHIC_DATA], I met many people. I met my roommates. One c"
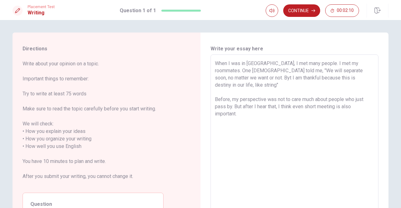
click at [230, 77] on textarea "When I was in [GEOGRAPHIC_DATA], I met many people. I met my roommates. One [DE…" at bounding box center [294, 143] width 159 height 166
click at [306, 13] on button "Continue" at bounding box center [301, 10] width 37 height 13
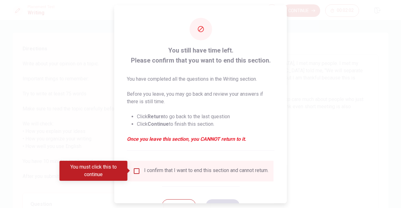
click at [127, 172] on span at bounding box center [128, 171] width 3 height 5
click at [136, 171] on input "You must click this to continue" at bounding box center [137, 171] width 8 height 8
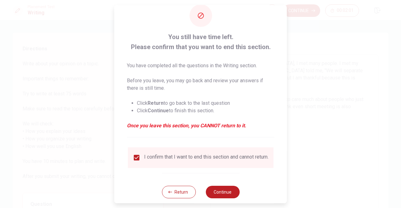
scroll to position [25, 0]
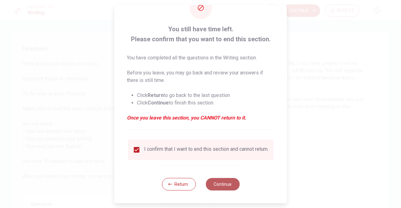
click at [222, 187] on button "Continue" at bounding box center [222, 184] width 34 height 13
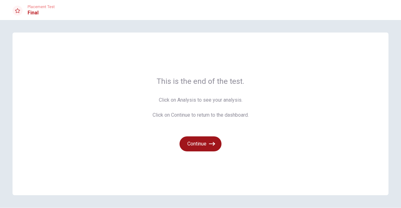
click at [209, 140] on button "Continue" at bounding box center [200, 144] width 42 height 15
